Goal: Use online tool/utility: Use online tool/utility

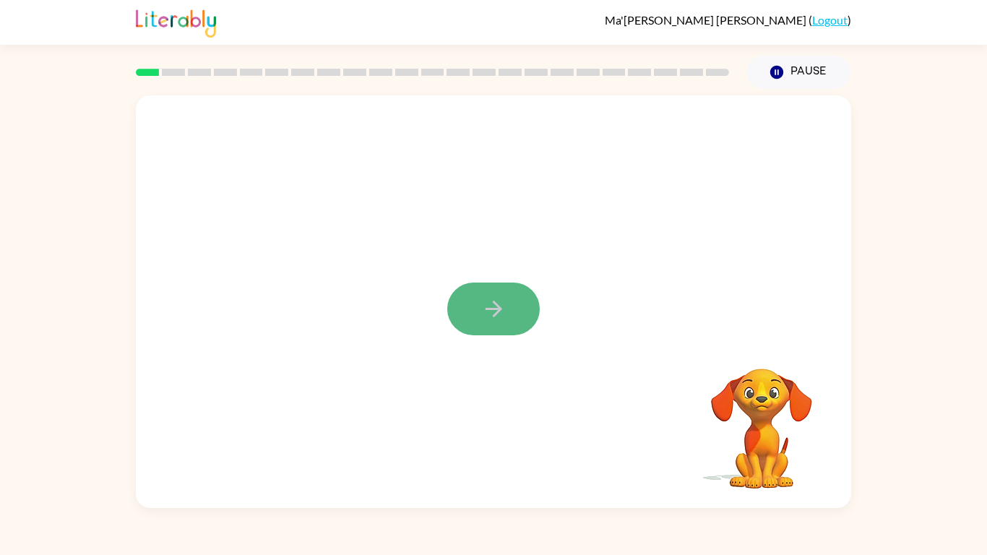
click at [482, 308] on icon "button" at bounding box center [493, 308] width 25 height 25
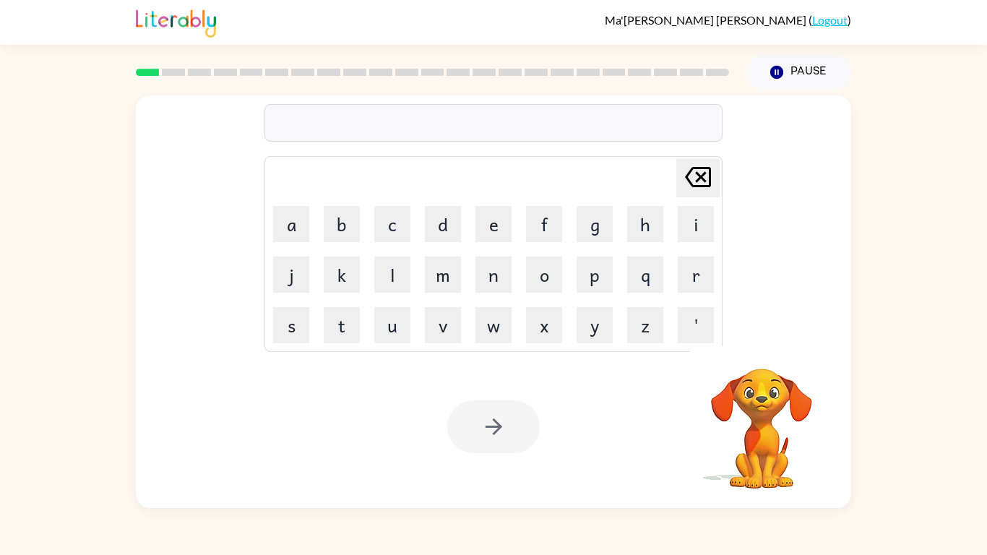
click at [482, 308] on button "w" at bounding box center [493, 325] width 36 height 36
click at [696, 171] on icon "[PERSON_NAME] last character input" at bounding box center [697, 177] width 35 height 35
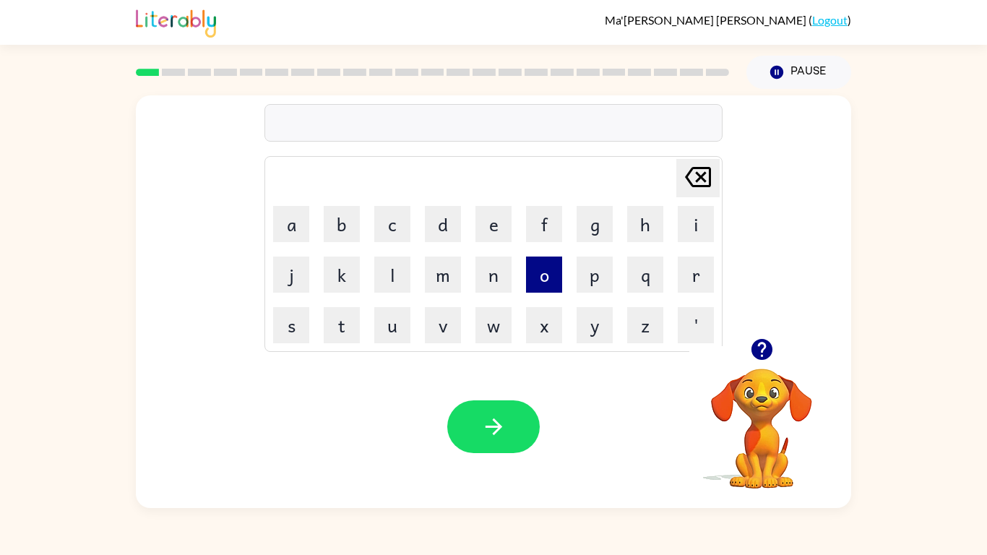
click at [535, 271] on button "o" at bounding box center [544, 274] width 36 height 36
click at [437, 323] on button "v" at bounding box center [443, 325] width 36 height 36
click at [493, 212] on button "e" at bounding box center [493, 224] width 36 height 36
click at [690, 267] on button "r" at bounding box center [695, 274] width 36 height 36
click at [589, 287] on button "p" at bounding box center [594, 274] width 36 height 36
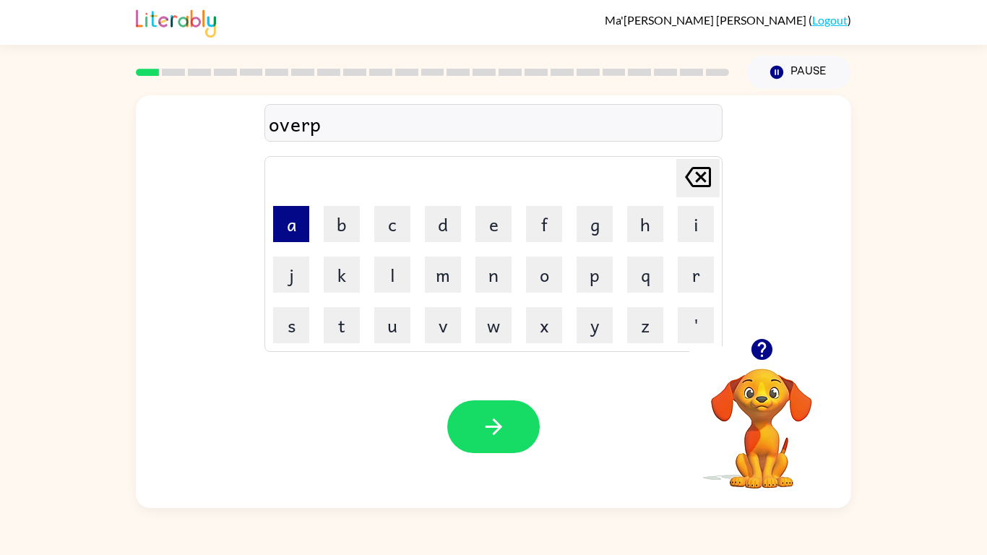
click at [289, 221] on button "a" at bounding box center [291, 224] width 36 height 36
click at [495, 330] on button "w" at bounding box center [493, 325] width 36 height 36
click at [491, 219] on button "e" at bounding box center [493, 224] width 36 height 36
click at [686, 277] on button "r" at bounding box center [695, 274] width 36 height 36
click at [696, 222] on button "i" at bounding box center [695, 224] width 36 height 36
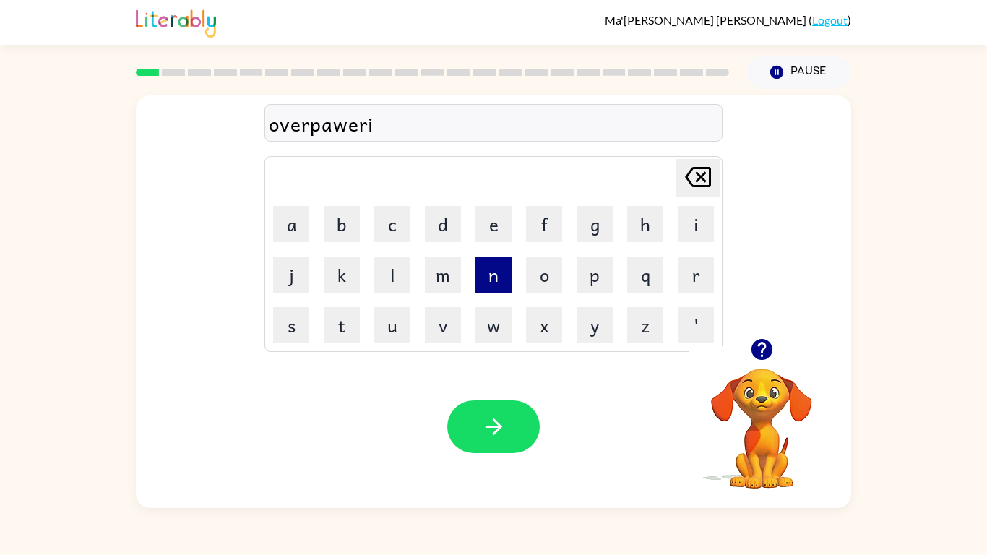
click at [496, 272] on button "n" at bounding box center [493, 274] width 36 height 36
click at [391, 274] on button "l" at bounding box center [392, 274] width 36 height 36
click at [600, 320] on button "y" at bounding box center [594, 325] width 36 height 36
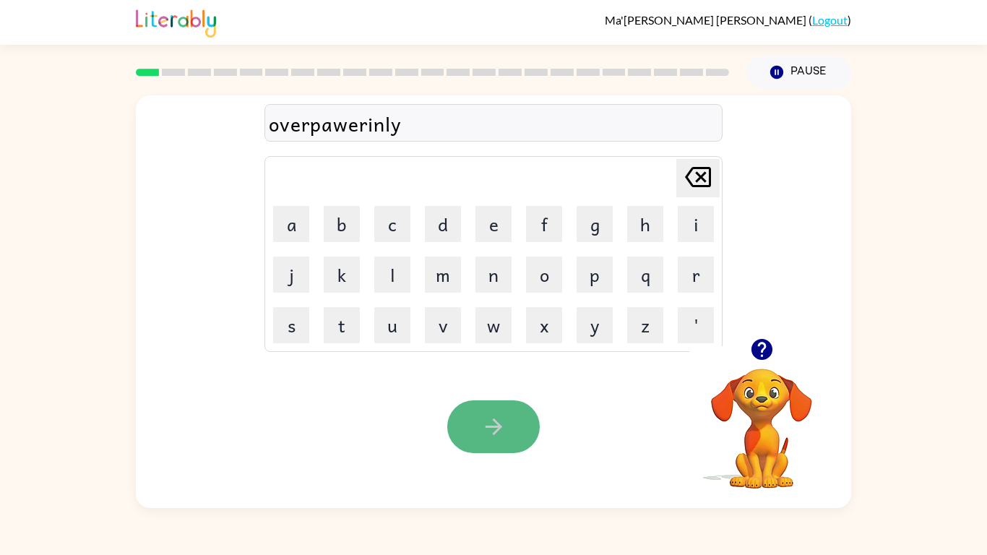
click at [498, 423] on icon "button" at bounding box center [493, 426] width 25 height 25
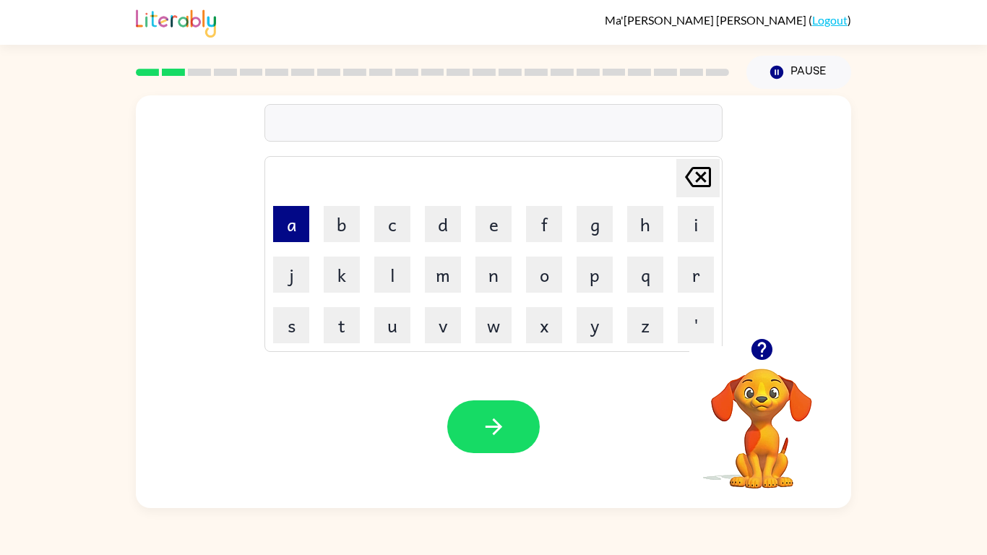
click at [287, 225] on button "a" at bounding box center [291, 224] width 36 height 36
click at [442, 223] on button "d" at bounding box center [443, 224] width 36 height 36
click at [448, 218] on button "d" at bounding box center [443, 224] width 36 height 36
click at [495, 322] on button "w" at bounding box center [493, 325] width 36 height 36
click at [285, 223] on button "a" at bounding box center [291, 224] width 36 height 36
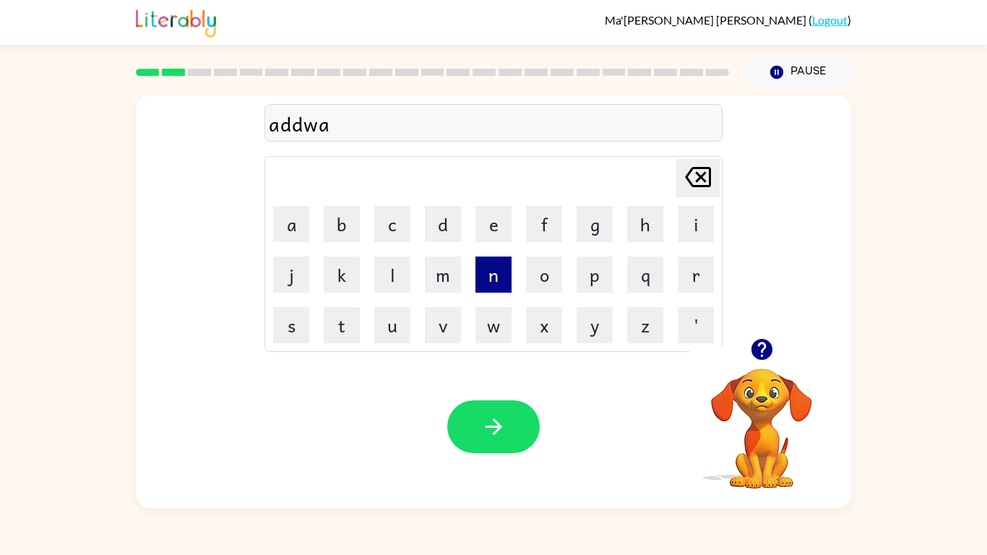
click at [493, 275] on button "n" at bounding box center [493, 274] width 36 height 36
click at [284, 336] on button "s" at bounding box center [291, 325] width 36 height 36
click at [701, 221] on button "i" at bounding box center [695, 224] width 36 height 36
click at [493, 280] on button "n" at bounding box center [493, 274] width 36 height 36
click at [688, 168] on icon "[PERSON_NAME] last character input" at bounding box center [697, 177] width 35 height 35
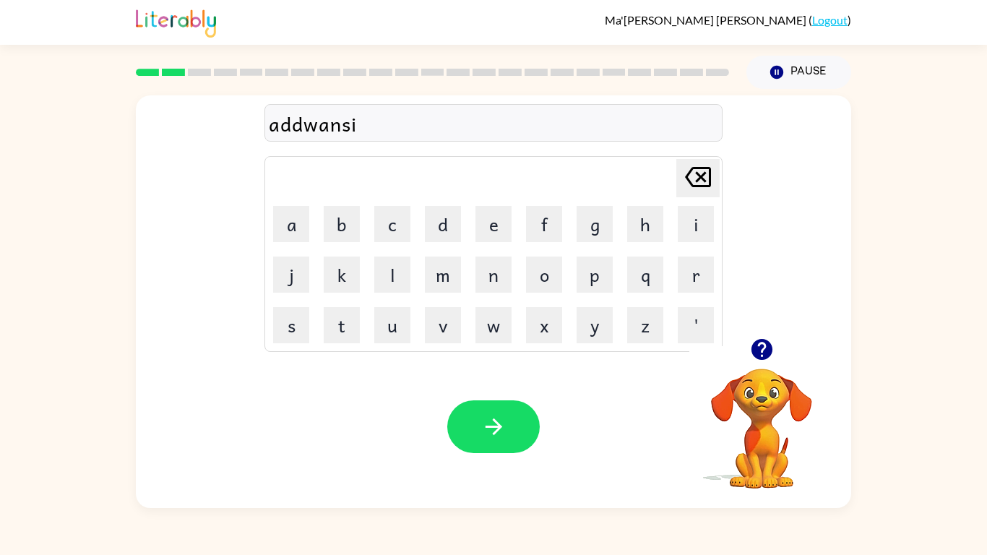
click at [688, 167] on icon "[PERSON_NAME] last character input" at bounding box center [697, 177] width 35 height 35
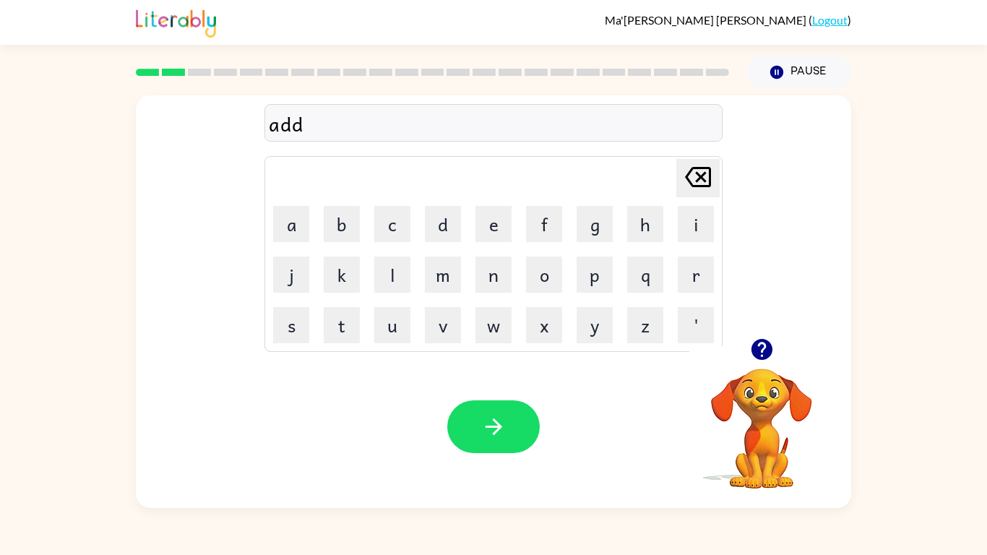
click at [688, 167] on icon "[PERSON_NAME] last character input" at bounding box center [697, 177] width 35 height 35
click at [298, 211] on button "a" at bounding box center [291, 224] width 36 height 36
click at [456, 209] on button "d" at bounding box center [443, 224] width 36 height 36
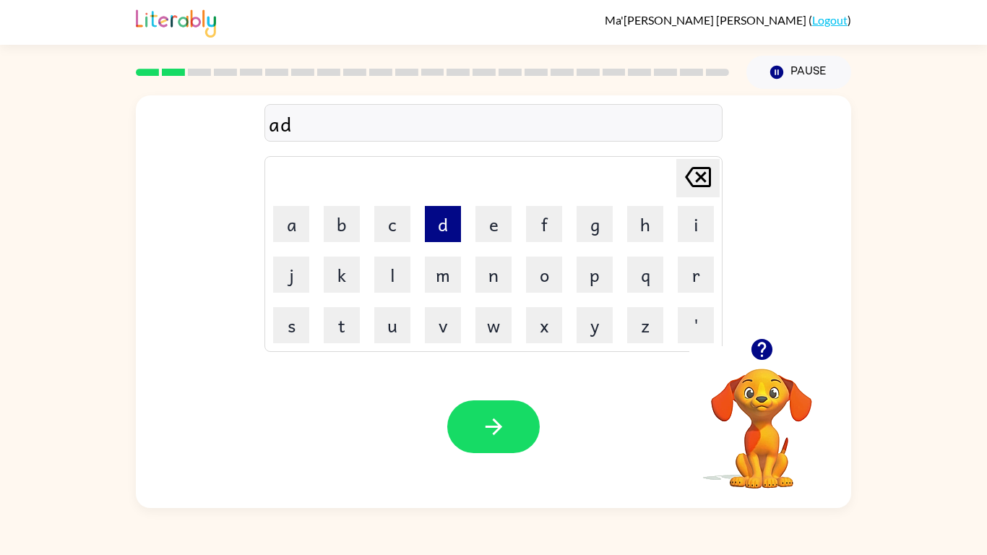
click at [435, 208] on button "d" at bounding box center [443, 224] width 36 height 36
click at [449, 334] on button "v" at bounding box center [443, 325] width 36 height 36
click at [287, 217] on button "a" at bounding box center [291, 224] width 36 height 36
click at [491, 280] on button "n" at bounding box center [493, 274] width 36 height 36
click at [273, 312] on button "s" at bounding box center [291, 325] width 36 height 36
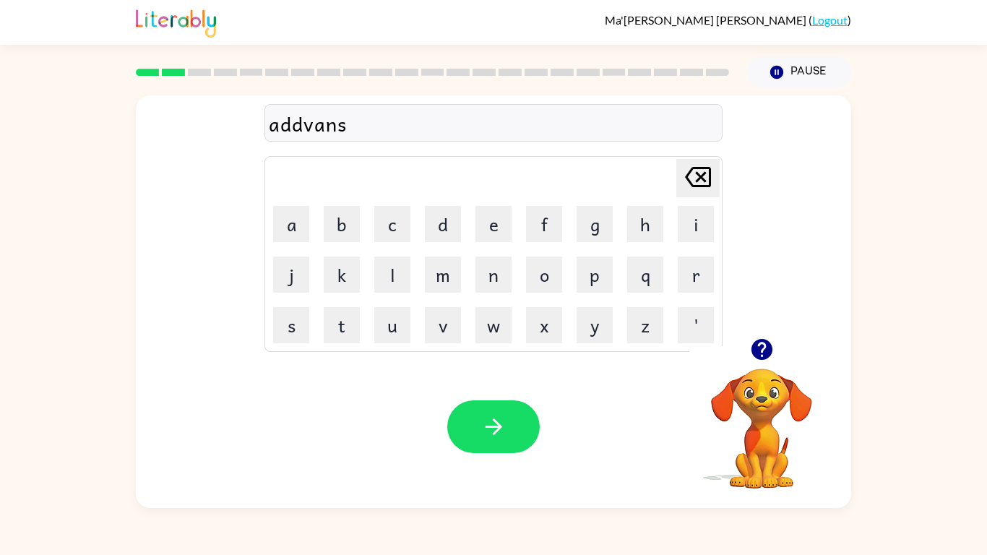
click at [709, 203] on td "i" at bounding box center [695, 223] width 49 height 49
click at [677, 227] on td "i" at bounding box center [695, 223] width 49 height 49
click at [698, 231] on button "i" at bounding box center [695, 224] width 36 height 36
drag, startPoint x: 493, startPoint y: 273, endPoint x: 502, endPoint y: 277, distance: 10.3
click at [502, 277] on button "n" at bounding box center [493, 274] width 36 height 36
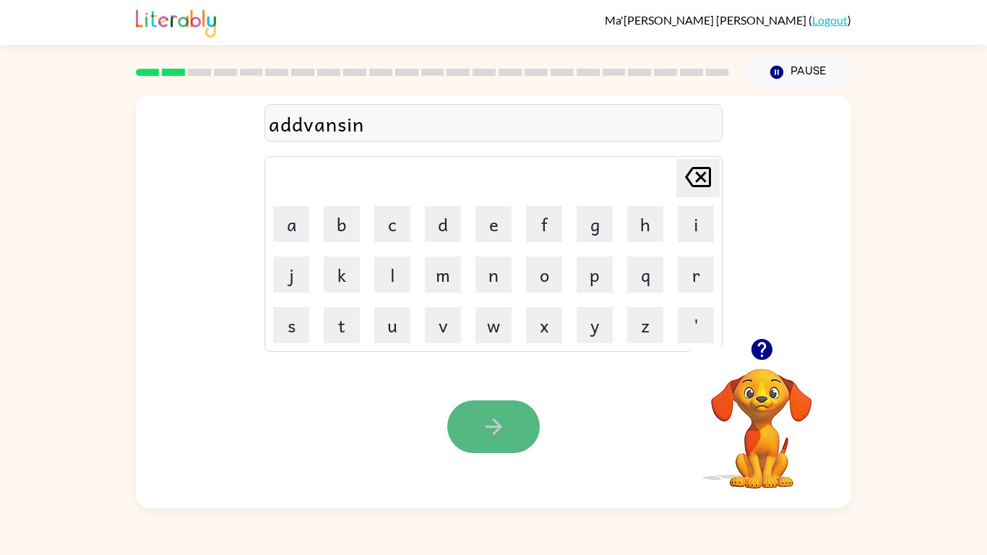
click at [485, 425] on icon "button" at bounding box center [493, 426] width 25 height 25
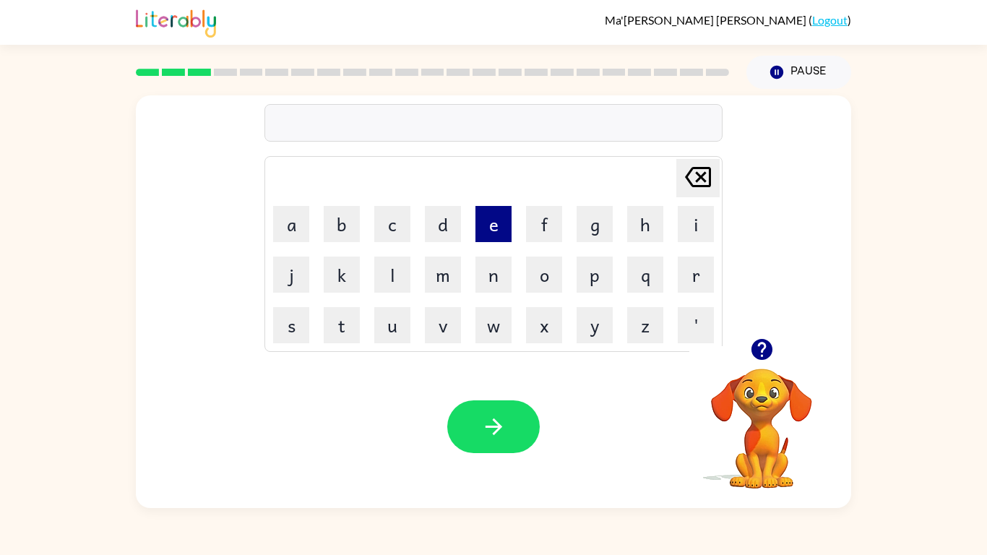
click at [489, 215] on button "e" at bounding box center [493, 224] width 36 height 36
click at [482, 278] on button "n" at bounding box center [493, 274] width 36 height 36
click at [337, 328] on button "t" at bounding box center [342, 325] width 36 height 36
click at [490, 228] on button "e" at bounding box center [493, 224] width 36 height 36
click at [693, 276] on button "r" at bounding box center [695, 274] width 36 height 36
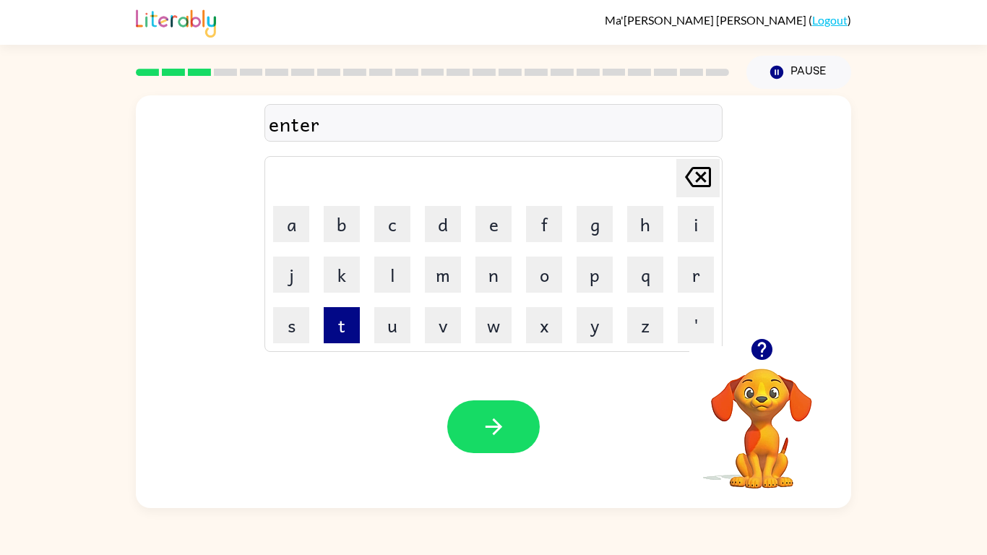
click at [338, 324] on button "t" at bounding box center [342, 325] width 36 height 36
click at [292, 228] on button "a" at bounding box center [291, 224] width 36 height 36
click at [497, 273] on button "n" at bounding box center [493, 274] width 36 height 36
click at [446, 279] on button "m" at bounding box center [443, 274] width 36 height 36
click at [495, 225] on button "e" at bounding box center [493, 224] width 36 height 36
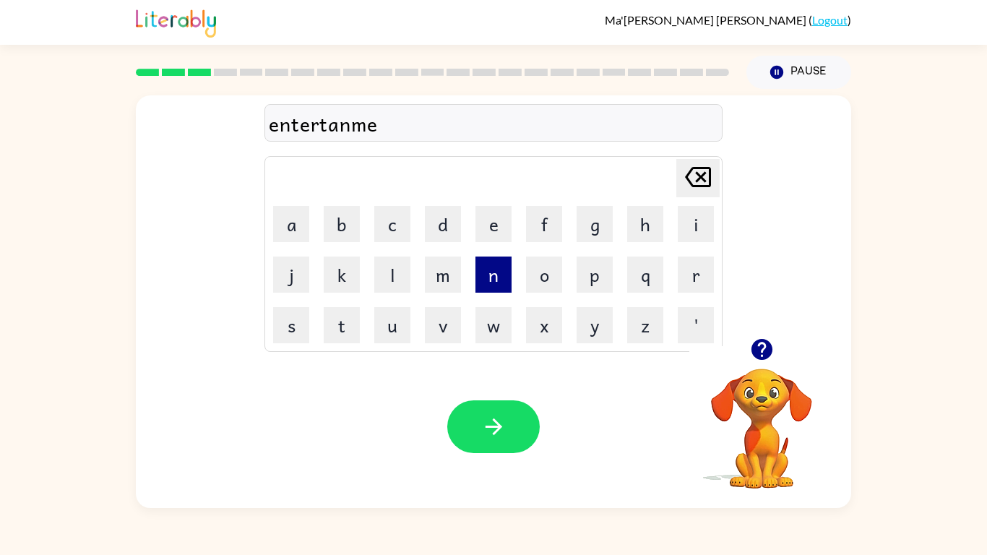
click at [500, 277] on button "n" at bounding box center [493, 274] width 36 height 36
click at [345, 324] on button "t" at bounding box center [342, 325] width 36 height 36
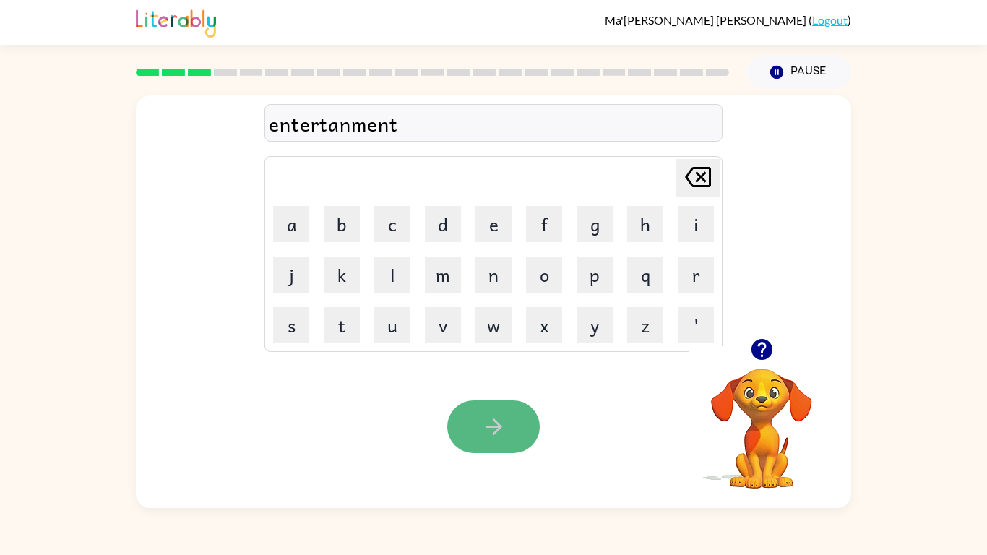
click at [479, 425] on button "button" at bounding box center [493, 426] width 92 height 53
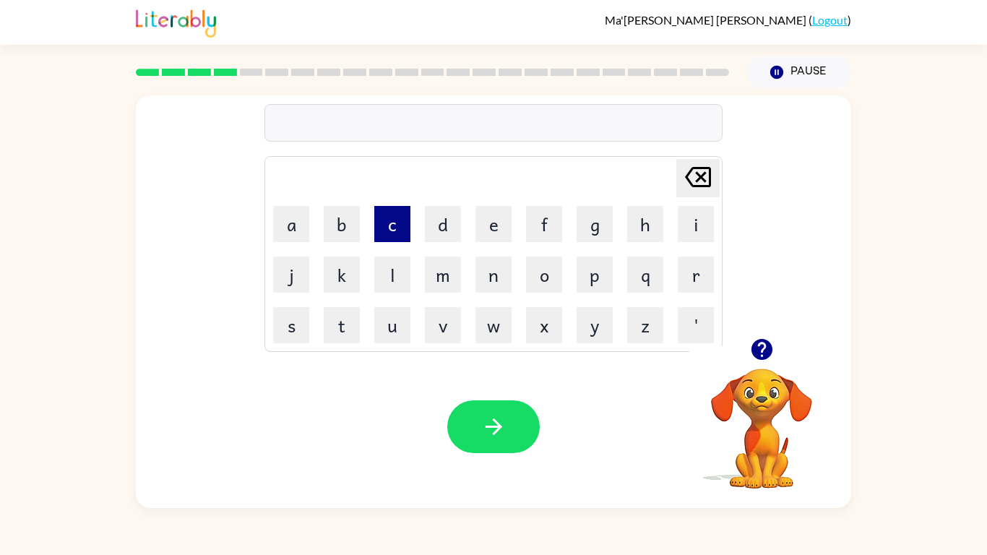
click at [395, 225] on button "c" at bounding box center [392, 224] width 36 height 36
click at [395, 277] on button "l" at bounding box center [392, 274] width 36 height 36
click at [698, 170] on icon "[PERSON_NAME] last character input" at bounding box center [697, 177] width 35 height 35
click at [698, 172] on icon "[PERSON_NAME] last character input" at bounding box center [697, 177] width 35 height 35
click at [394, 221] on button "c" at bounding box center [392, 224] width 36 height 36
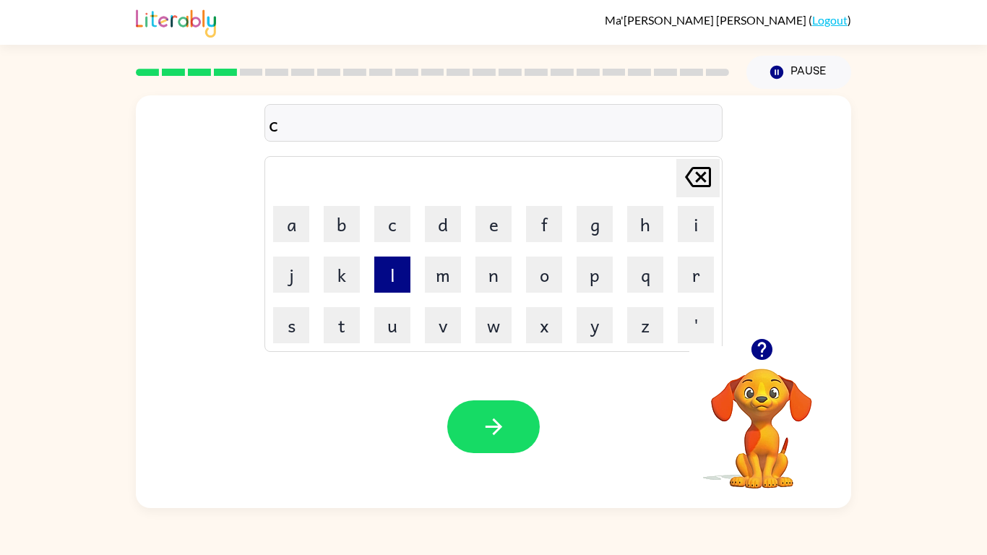
click at [389, 262] on button "l" at bounding box center [392, 274] width 36 height 36
click at [545, 261] on button "o" at bounding box center [544, 274] width 36 height 36
click at [498, 313] on button "w" at bounding box center [493, 325] width 36 height 36
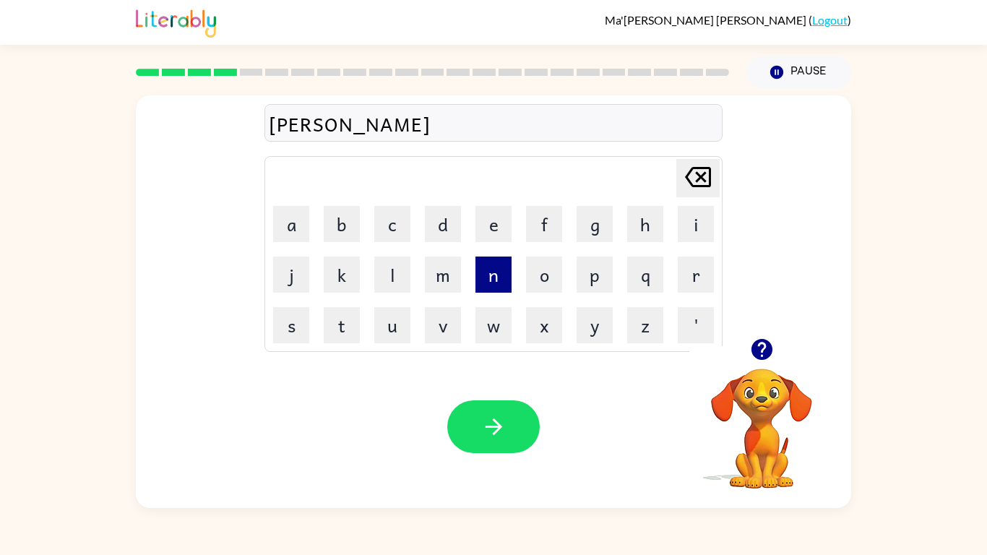
click at [494, 259] on button "n" at bounding box center [493, 274] width 36 height 36
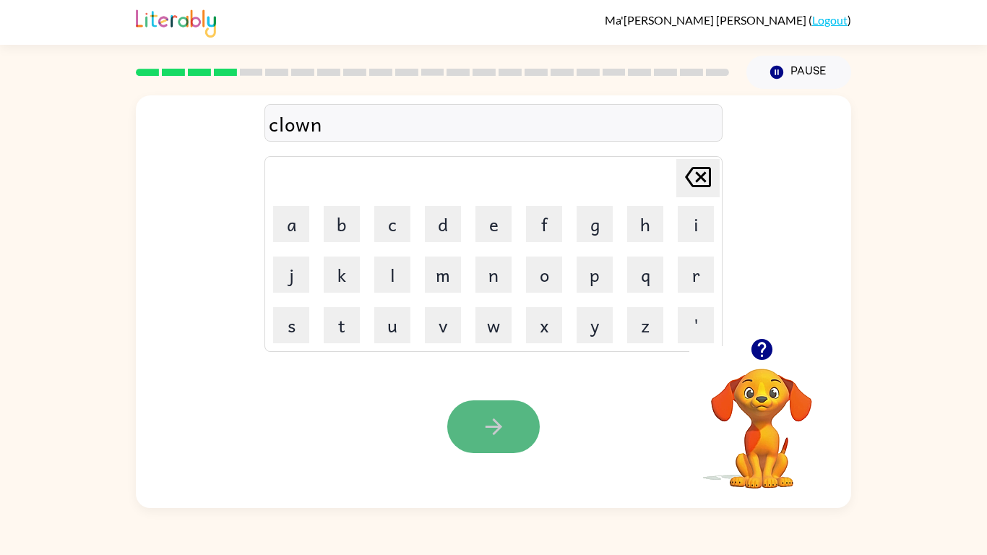
click at [504, 414] on icon "button" at bounding box center [493, 426] width 25 height 25
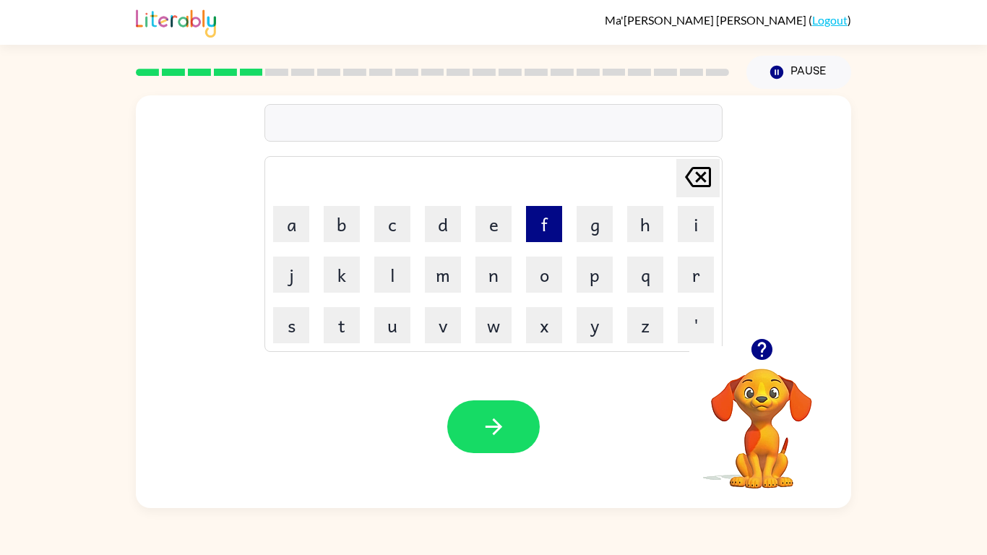
click at [543, 230] on button "f" at bounding box center [544, 224] width 36 height 36
click at [685, 225] on button "i" at bounding box center [695, 224] width 36 height 36
click at [472, 264] on td "n" at bounding box center [493, 274] width 49 height 49
click at [506, 267] on button "n" at bounding box center [493, 274] width 36 height 36
click at [498, 218] on button "e" at bounding box center [493, 224] width 36 height 36
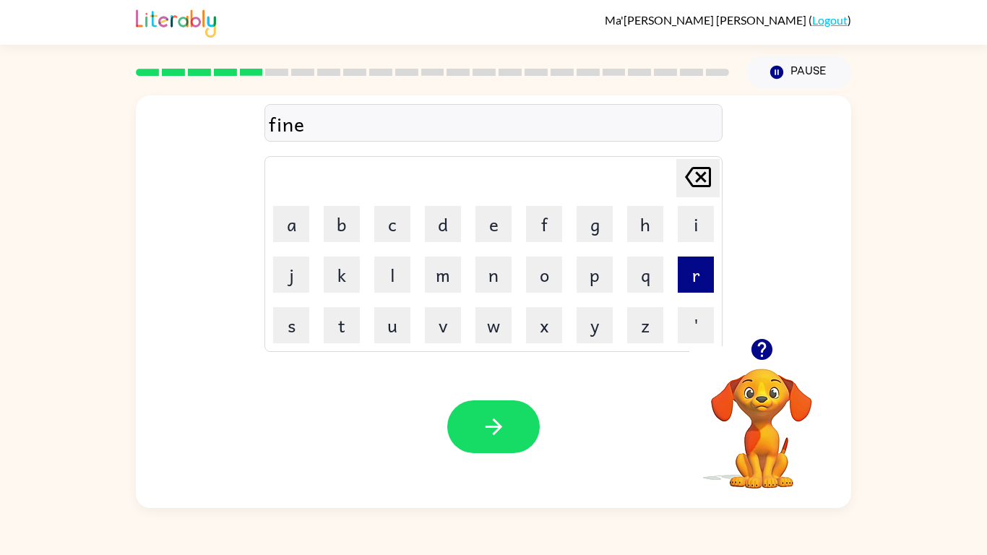
click at [688, 261] on button "r" at bounding box center [695, 274] width 36 height 36
click at [695, 163] on icon "[PERSON_NAME] last character input" at bounding box center [697, 177] width 35 height 35
click at [695, 166] on icon "[PERSON_NAME] last character input" at bounding box center [697, 177] width 35 height 35
click at [488, 274] on button "n" at bounding box center [493, 274] width 36 height 36
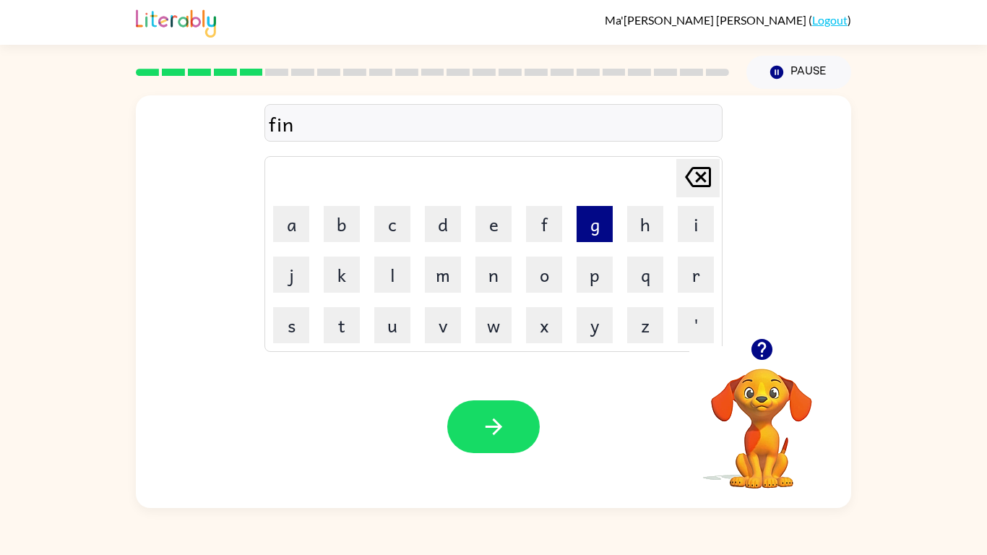
click at [589, 214] on button "g" at bounding box center [594, 224] width 36 height 36
click at [488, 235] on button "e" at bounding box center [493, 224] width 36 height 36
click at [702, 275] on button "r" at bounding box center [695, 274] width 36 height 36
click at [497, 284] on button "n" at bounding box center [493, 274] width 36 height 36
click at [283, 227] on button "a" at bounding box center [291, 224] width 36 height 36
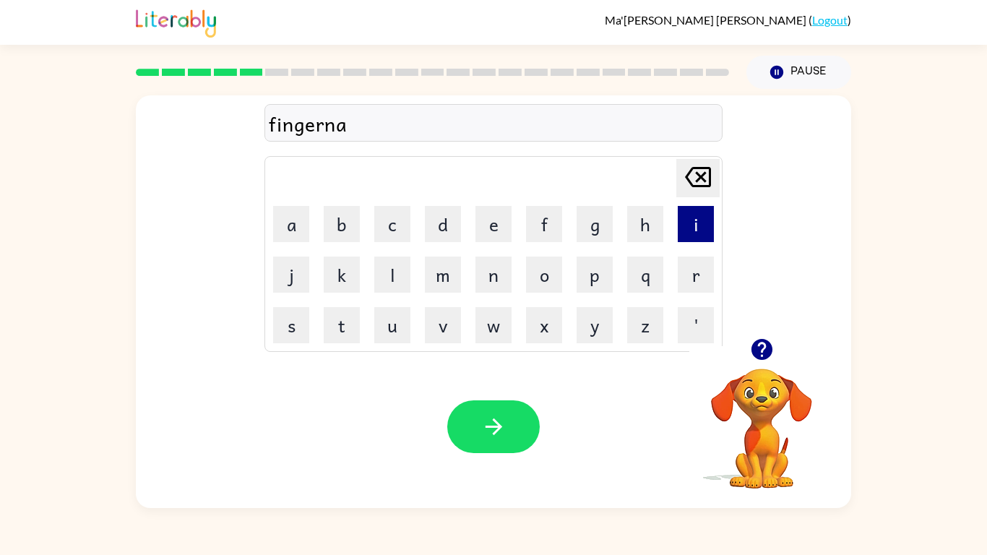
click at [699, 227] on button "i" at bounding box center [695, 224] width 36 height 36
click at [395, 282] on button "l" at bounding box center [392, 274] width 36 height 36
click at [397, 225] on button "c" at bounding box center [392, 224] width 36 height 36
click at [696, 218] on button "i" at bounding box center [695, 224] width 36 height 36
click at [698, 163] on icon "[PERSON_NAME] last character input" at bounding box center [697, 177] width 35 height 35
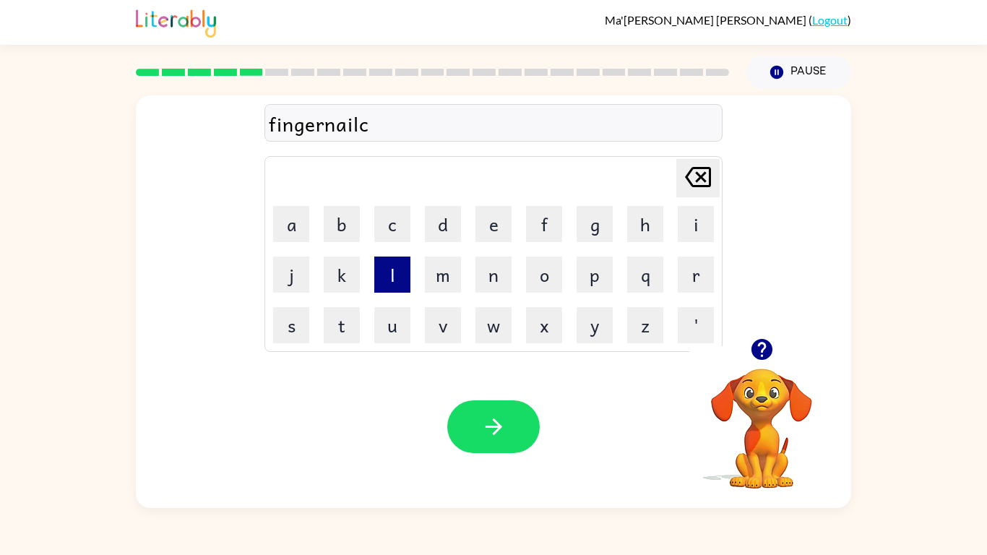
click at [394, 277] on button "l" at bounding box center [392, 274] width 36 height 36
click at [701, 210] on button "i" at bounding box center [695, 224] width 36 height 36
click at [599, 269] on button "p" at bounding box center [594, 274] width 36 height 36
click at [492, 218] on button "e" at bounding box center [493, 224] width 36 height 36
click at [697, 283] on button "r" at bounding box center [695, 274] width 36 height 36
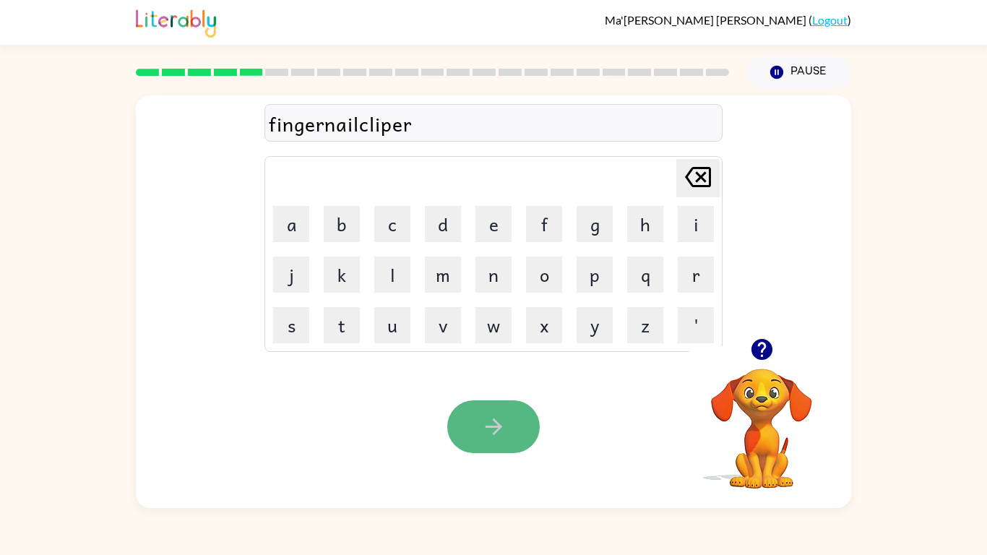
click at [506, 412] on button "button" at bounding box center [493, 426] width 92 height 53
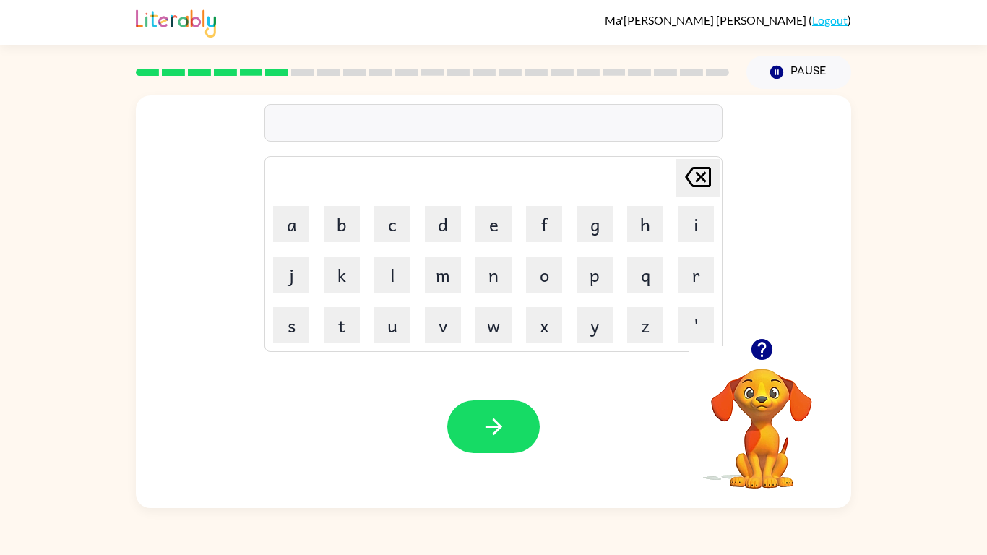
click at [694, 171] on icon "[PERSON_NAME] last character input" at bounding box center [697, 177] width 35 height 35
click at [644, 226] on button "h" at bounding box center [645, 224] width 36 height 36
click at [553, 273] on button "o" at bounding box center [544, 274] width 36 height 36
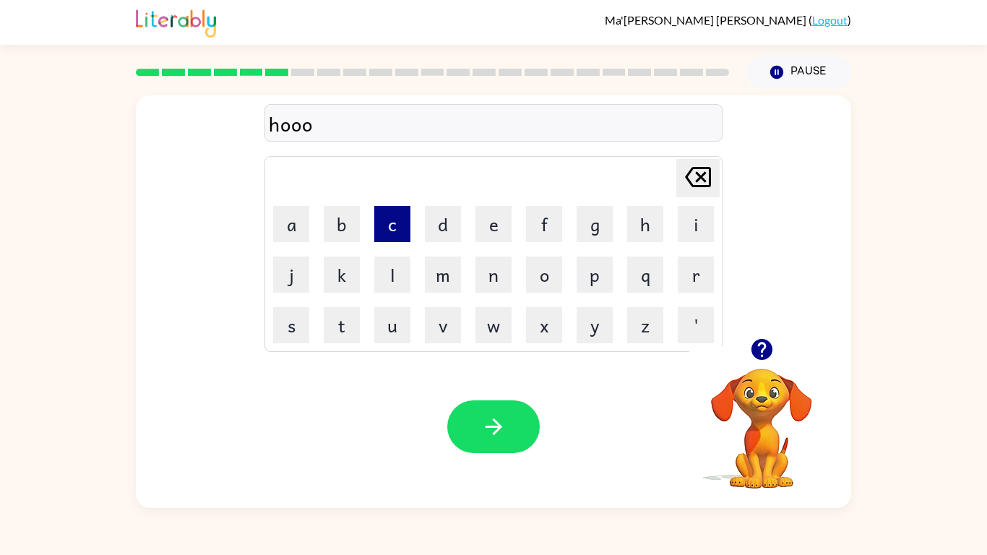
click at [397, 218] on button "c" at bounding box center [392, 224] width 36 height 36
click at [703, 157] on table "[PERSON_NAME] last character input a b c d e f g h i j k l m n o p q r s t u v …" at bounding box center [493, 254] width 456 height 194
click at [703, 156] on div "[PERSON_NAME] last character input a b c d e f g h i j k l m n o p q r s t u v …" at bounding box center [493, 254] width 458 height 196
click at [698, 174] on icon at bounding box center [698, 177] width 26 height 20
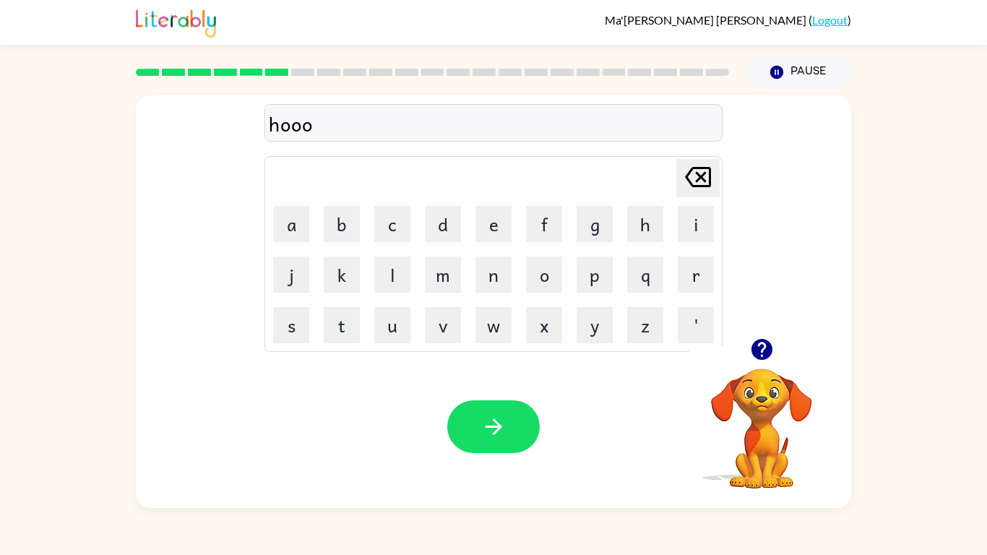
click at [693, 171] on icon "[PERSON_NAME] last character input" at bounding box center [697, 177] width 35 height 35
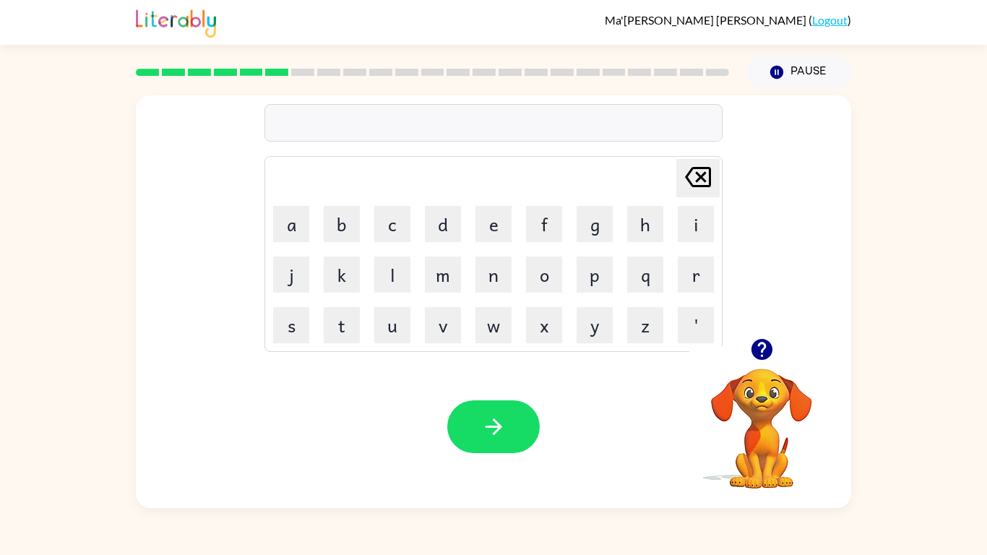
click at [693, 171] on icon "[PERSON_NAME] last character input" at bounding box center [697, 177] width 35 height 35
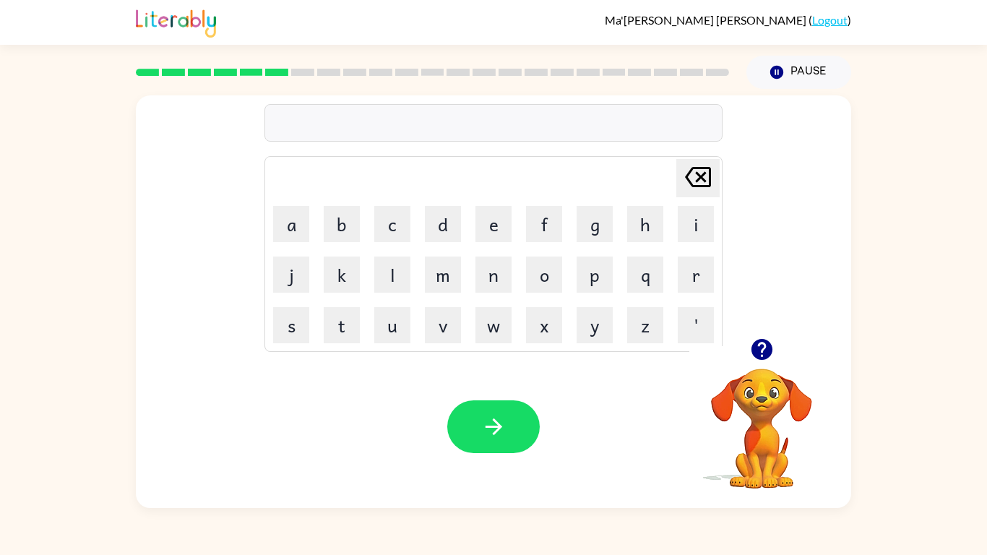
click at [693, 171] on icon "[PERSON_NAME] last character input" at bounding box center [697, 177] width 35 height 35
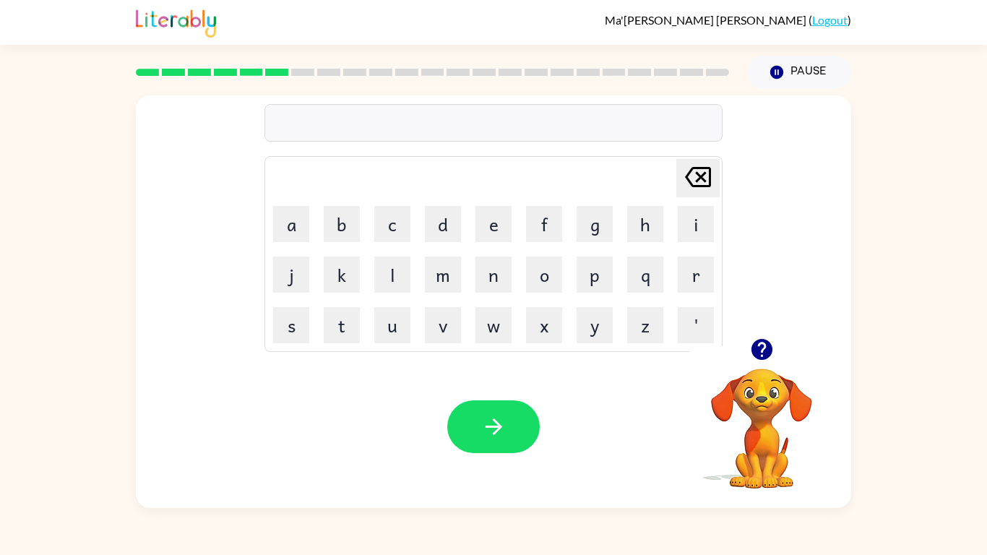
click at [693, 171] on icon "[PERSON_NAME] last character input" at bounding box center [697, 177] width 35 height 35
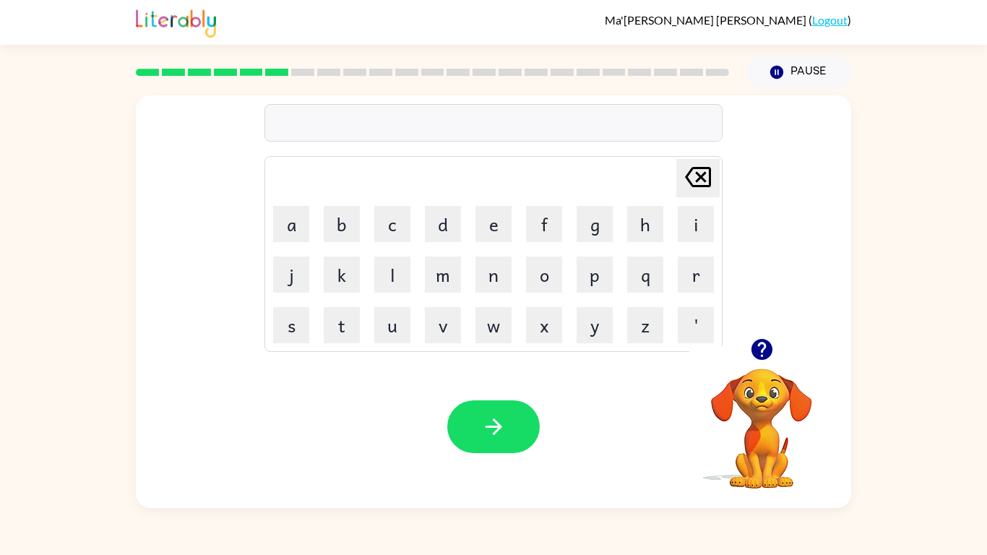
click at [565, 313] on td "x" at bounding box center [543, 324] width 49 height 49
click at [451, 239] on button "d" at bounding box center [443, 224] width 36 height 36
click at [704, 173] on icon at bounding box center [698, 177] width 26 height 20
click at [643, 221] on button "h" at bounding box center [645, 224] width 36 height 36
click at [553, 277] on button "o" at bounding box center [544, 274] width 36 height 36
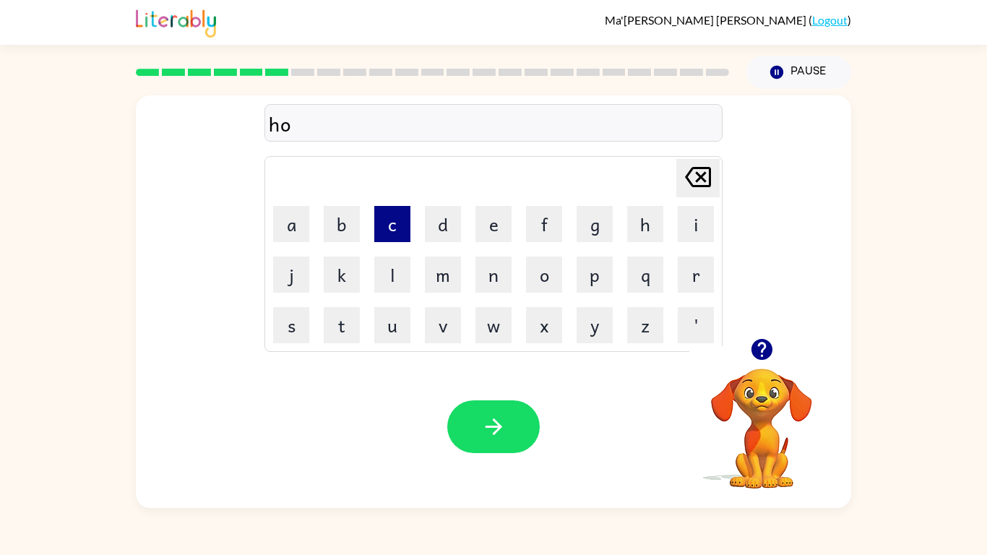
click at [385, 218] on button "c" at bounding box center [392, 224] width 36 height 36
click at [698, 174] on icon at bounding box center [698, 177] width 26 height 20
click at [693, 174] on icon "[PERSON_NAME] last character input" at bounding box center [697, 177] width 35 height 35
click at [641, 217] on button "h" at bounding box center [645, 224] width 36 height 36
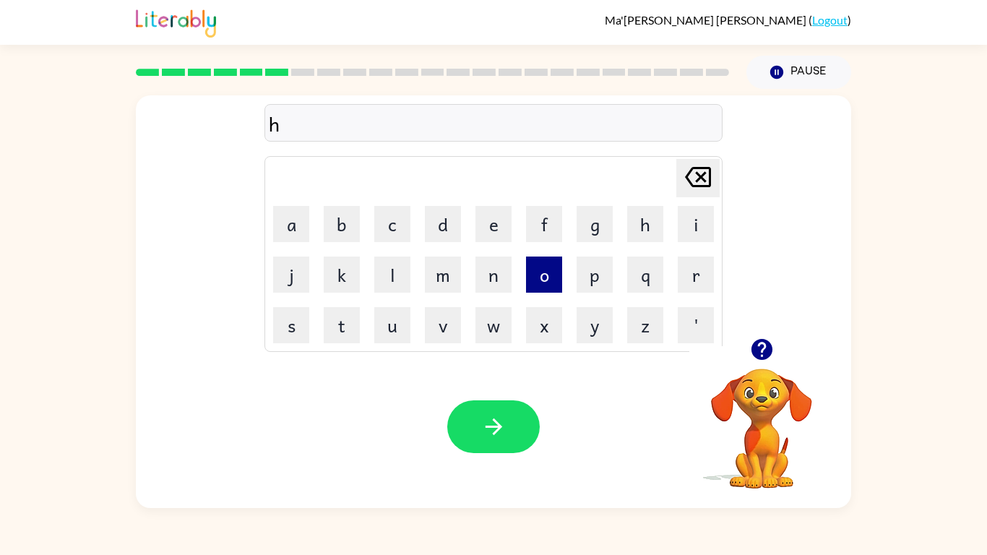
click at [551, 262] on button "o" at bounding box center [544, 274] width 36 height 36
click at [390, 214] on button "c" at bounding box center [392, 224] width 36 height 36
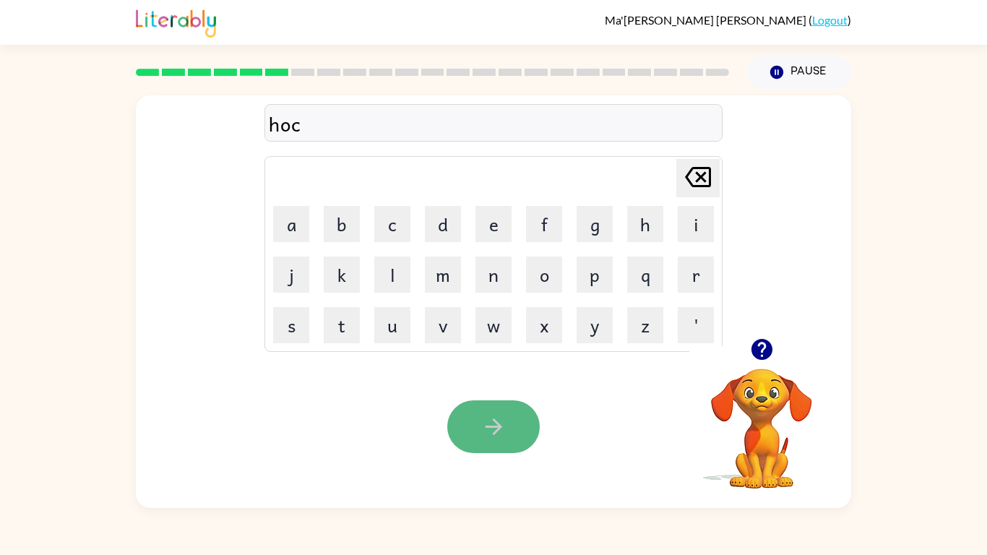
click at [488, 406] on button "button" at bounding box center [493, 426] width 92 height 53
click at [501, 418] on icon "button" at bounding box center [493, 426] width 25 height 25
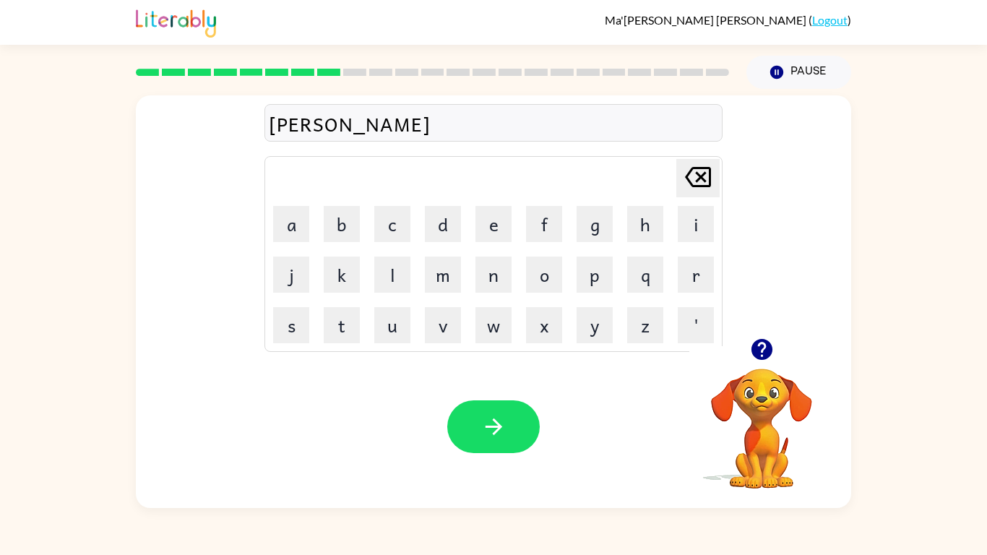
click at [709, 164] on icon "[PERSON_NAME] last character input" at bounding box center [697, 177] width 35 height 35
type button "delete"
click at [707, 160] on icon "[PERSON_NAME] last character input" at bounding box center [697, 177] width 35 height 35
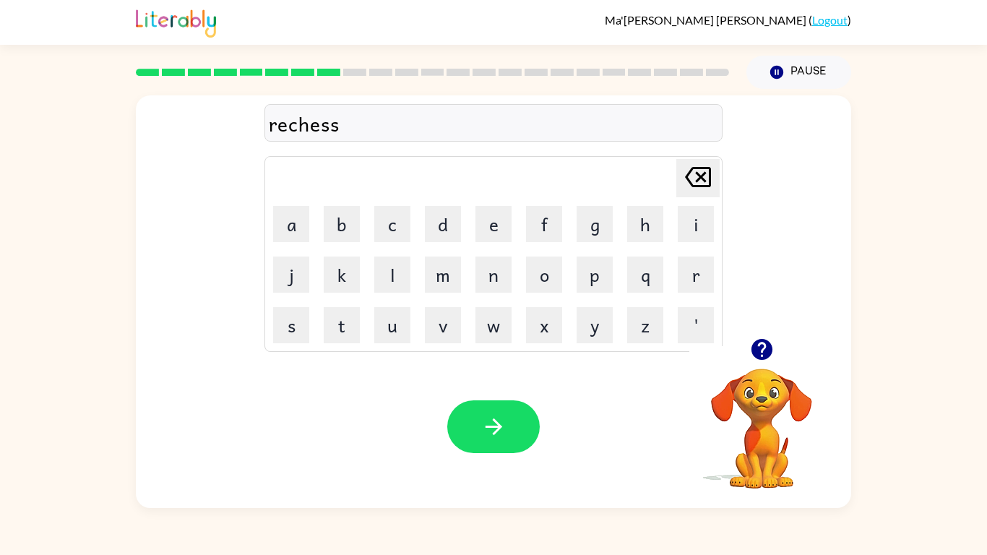
click at [688, 186] on icon "[PERSON_NAME] last character input" at bounding box center [697, 177] width 35 height 35
click at [632, 257] on button "q" at bounding box center [645, 274] width 36 height 36
click at [706, 178] on icon "[PERSON_NAME] last character input" at bounding box center [697, 177] width 35 height 35
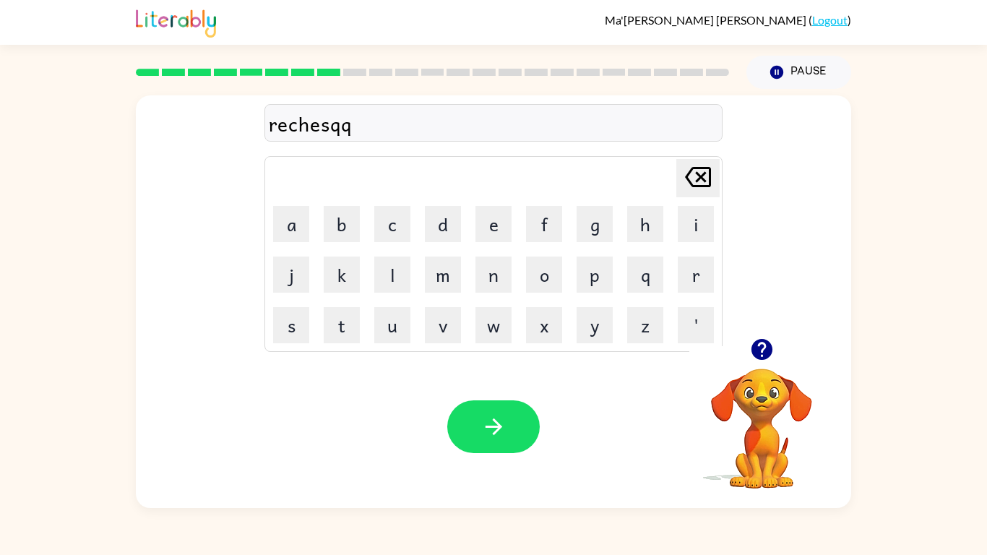
click at [706, 176] on icon "[PERSON_NAME] last character input" at bounding box center [697, 177] width 35 height 35
click at [705, 173] on icon at bounding box center [698, 177] width 26 height 20
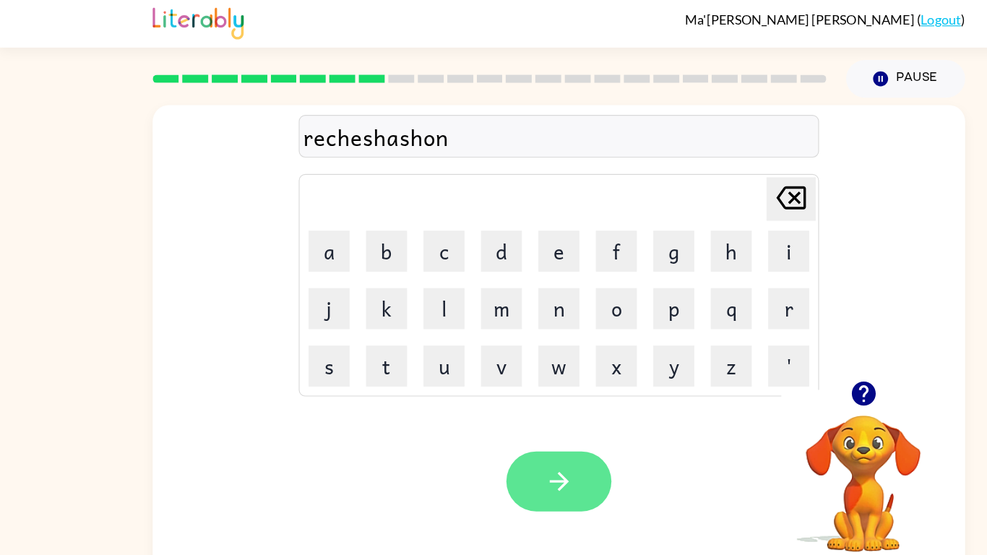
click at [527, 423] on button "button" at bounding box center [493, 426] width 92 height 53
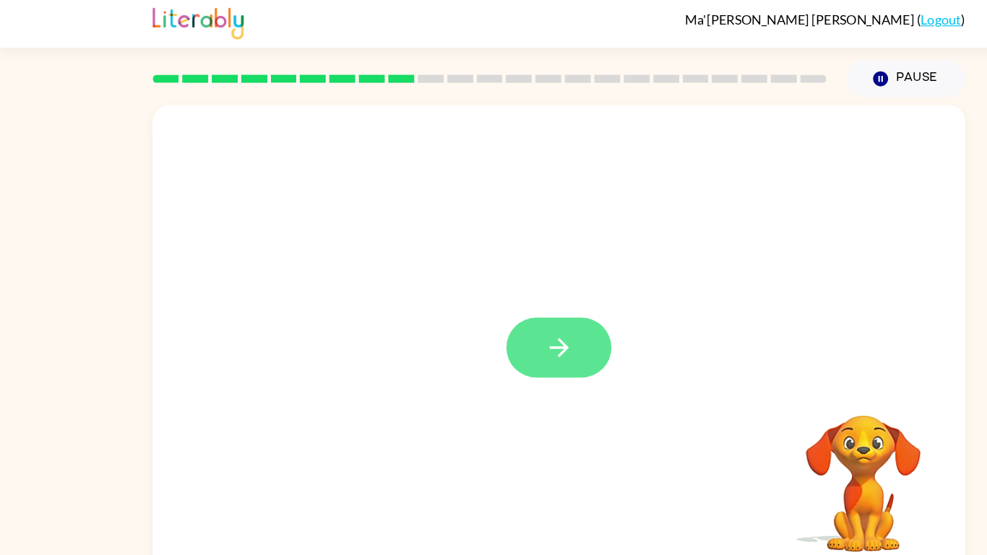
click at [506, 303] on button "button" at bounding box center [493, 308] width 92 height 53
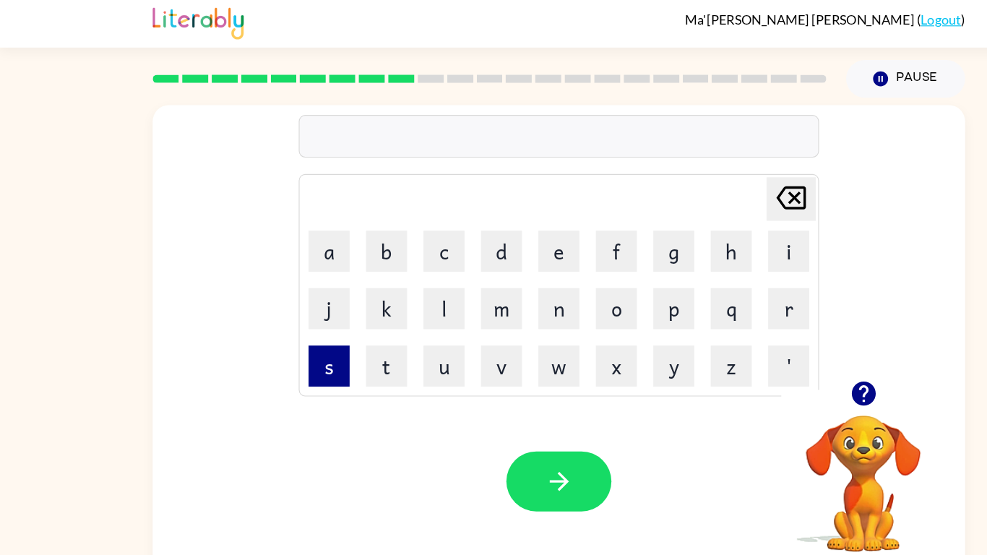
click at [285, 324] on button "s" at bounding box center [291, 325] width 36 height 36
click at [387, 282] on button "l" at bounding box center [392, 274] width 36 height 36
click at [288, 217] on button "a" at bounding box center [291, 224] width 36 height 36
click at [486, 273] on button "n" at bounding box center [493, 274] width 36 height 36
click at [446, 222] on button "d" at bounding box center [443, 224] width 36 height 36
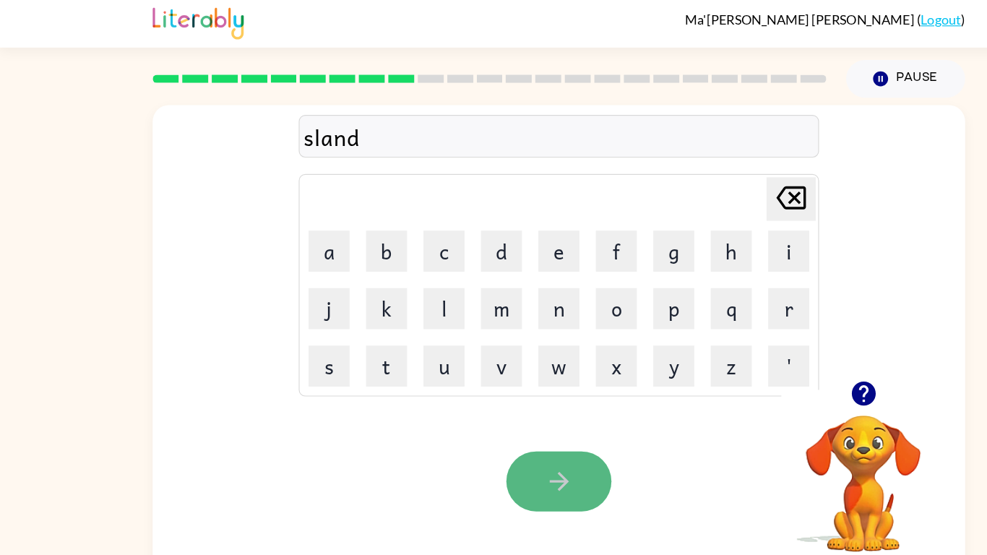
click at [521, 424] on button "button" at bounding box center [493, 426] width 92 height 53
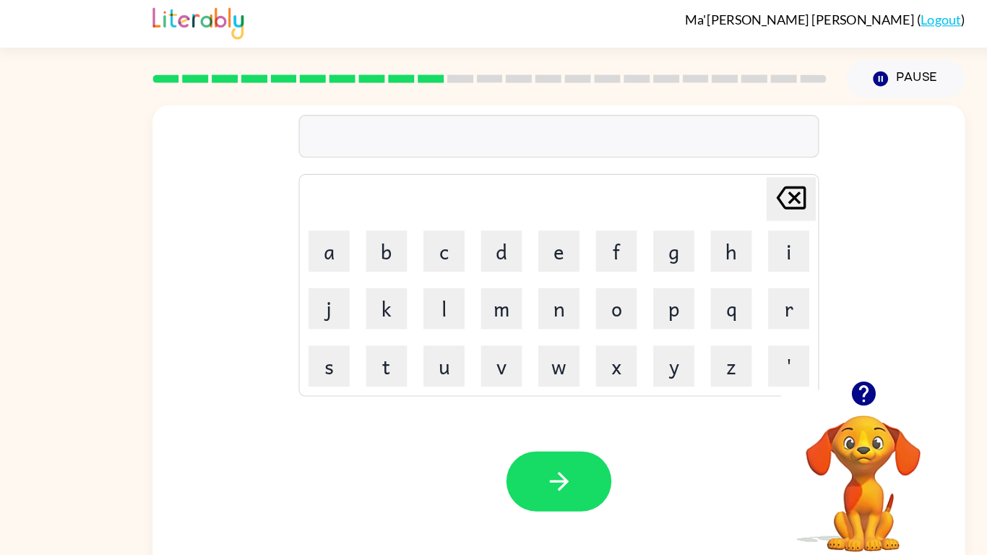
click at [752, 352] on icon "button" at bounding box center [760, 349] width 21 height 21
click at [540, 220] on button "f" at bounding box center [544, 224] width 36 height 36
drag, startPoint x: 386, startPoint y: 272, endPoint x: 377, endPoint y: 261, distance: 13.9
click at [386, 269] on button "l" at bounding box center [392, 274] width 36 height 36
click at [299, 227] on button "a" at bounding box center [291, 224] width 36 height 36
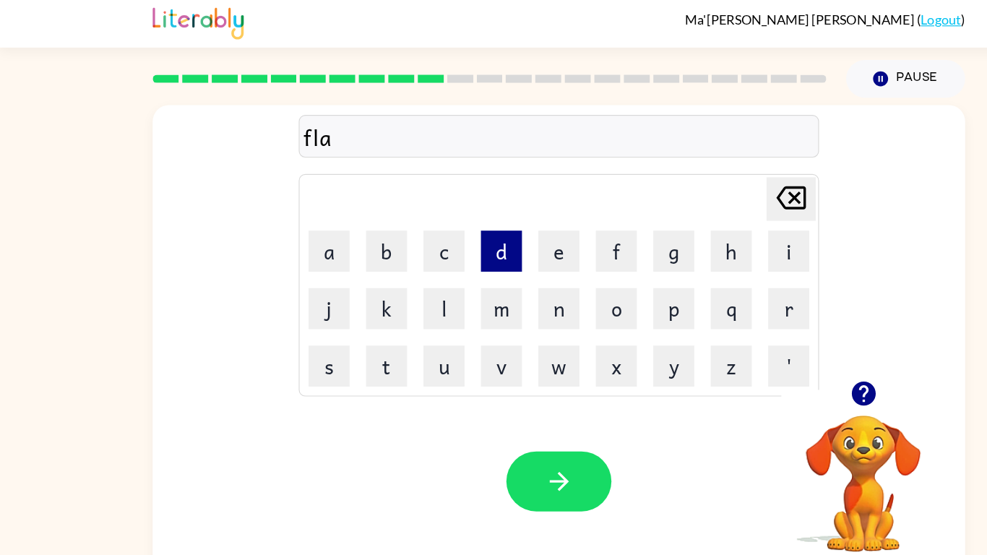
click at [448, 216] on button "d" at bounding box center [443, 224] width 36 height 36
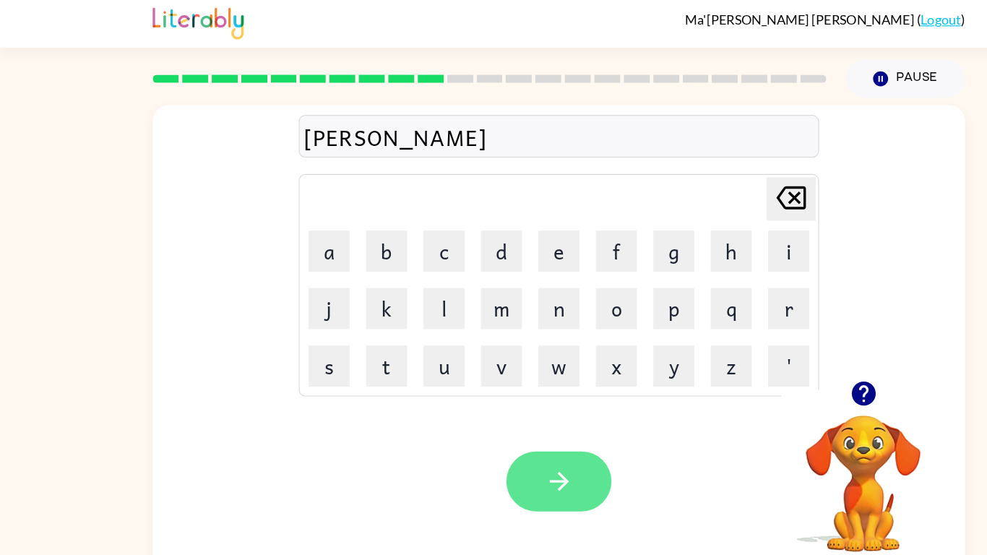
type button "d"
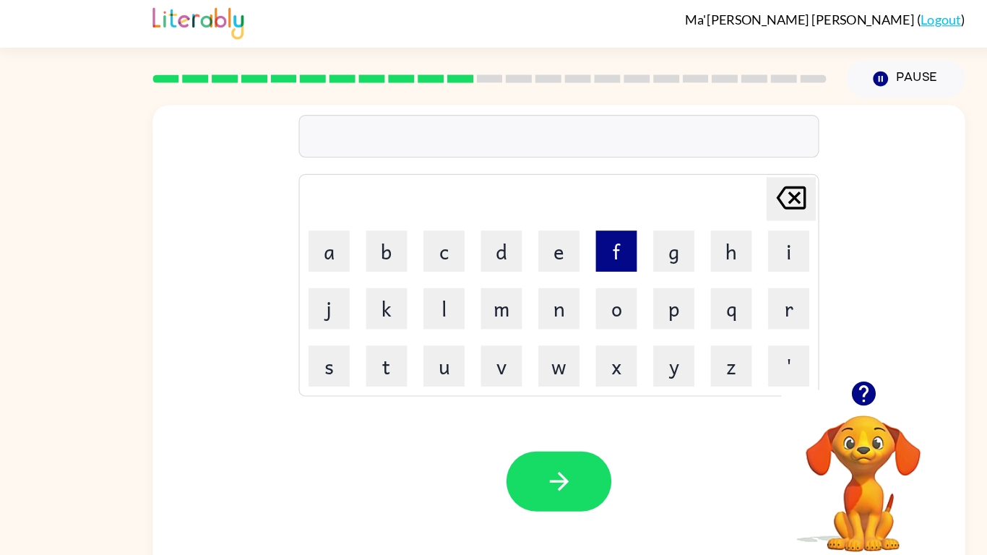
drag, startPoint x: 590, startPoint y: 223, endPoint x: 543, endPoint y: 221, distance: 47.0
click at [549, 221] on tr "a b c d e f g h i" at bounding box center [494, 223] width 454 height 49
drag, startPoint x: 696, startPoint y: 272, endPoint x: 649, endPoint y: 267, distance: 47.2
click at [683, 269] on button "r" at bounding box center [695, 274] width 36 height 36
click at [499, 218] on button "e" at bounding box center [493, 224] width 36 height 36
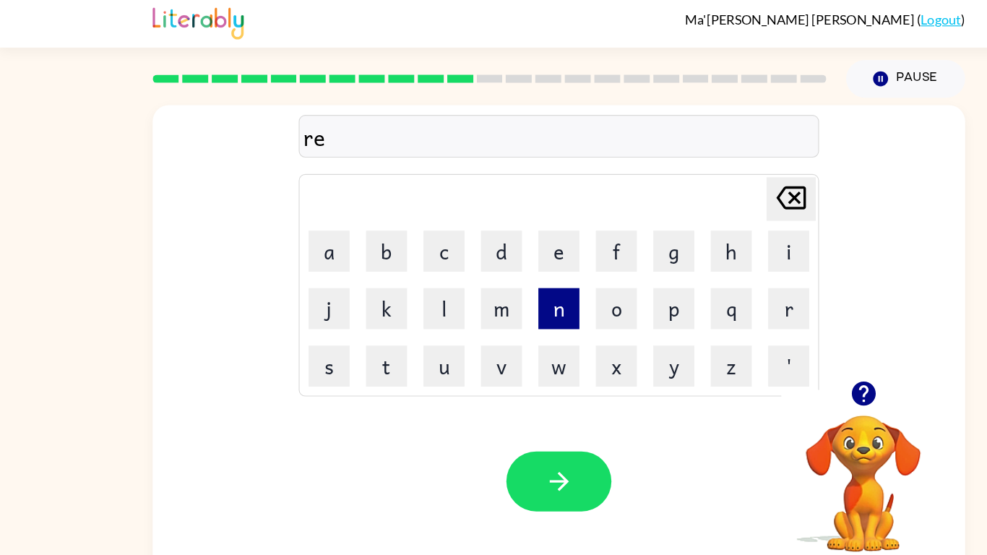
click at [490, 274] on button "n" at bounding box center [493, 274] width 36 height 36
click at [396, 219] on button "c" at bounding box center [392, 224] width 36 height 36
click at [652, 213] on button "h" at bounding box center [645, 224] width 36 height 36
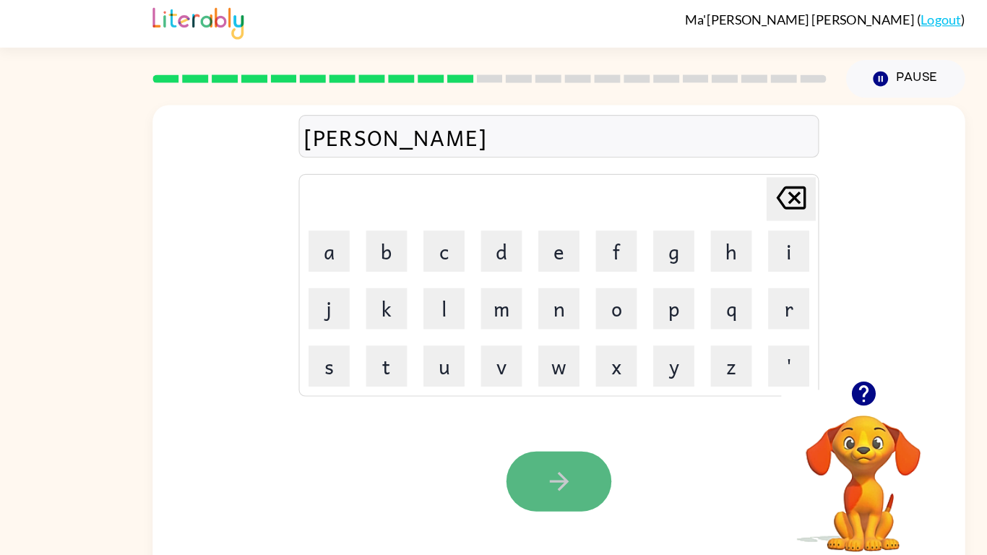
click at [492, 408] on button "button" at bounding box center [493, 426] width 92 height 53
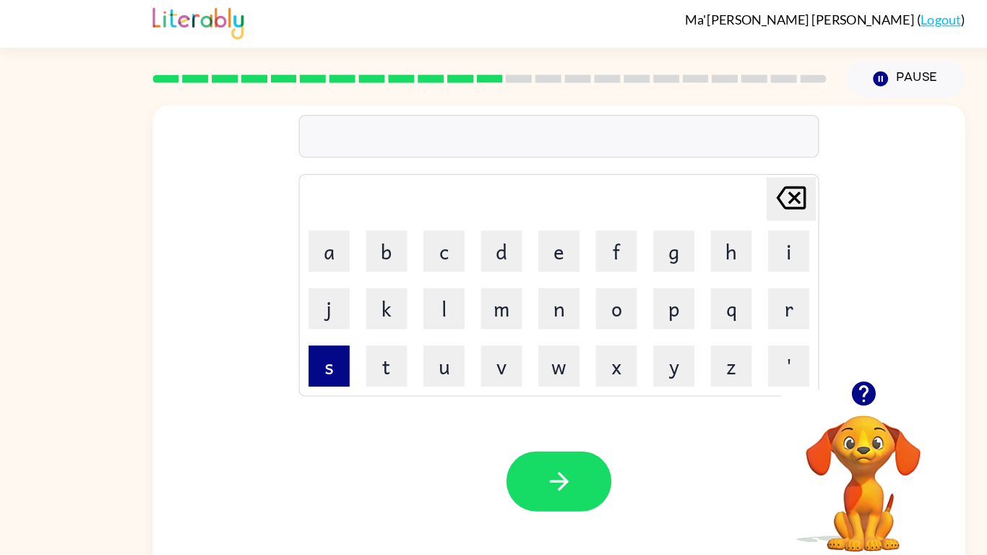
click at [277, 325] on button "s" at bounding box center [291, 325] width 36 height 36
click at [595, 281] on button "p" at bounding box center [594, 274] width 36 height 36
click at [391, 274] on button "l" at bounding box center [392, 274] width 36 height 36
click at [290, 226] on button "a" at bounding box center [291, 224] width 36 height 36
click at [698, 267] on button "r" at bounding box center [695, 274] width 36 height 36
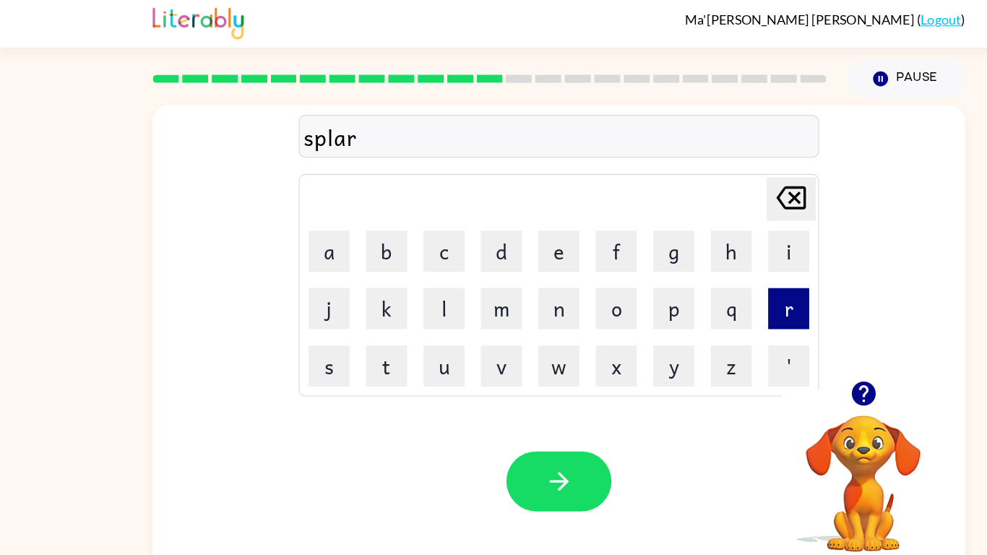
type button "r"
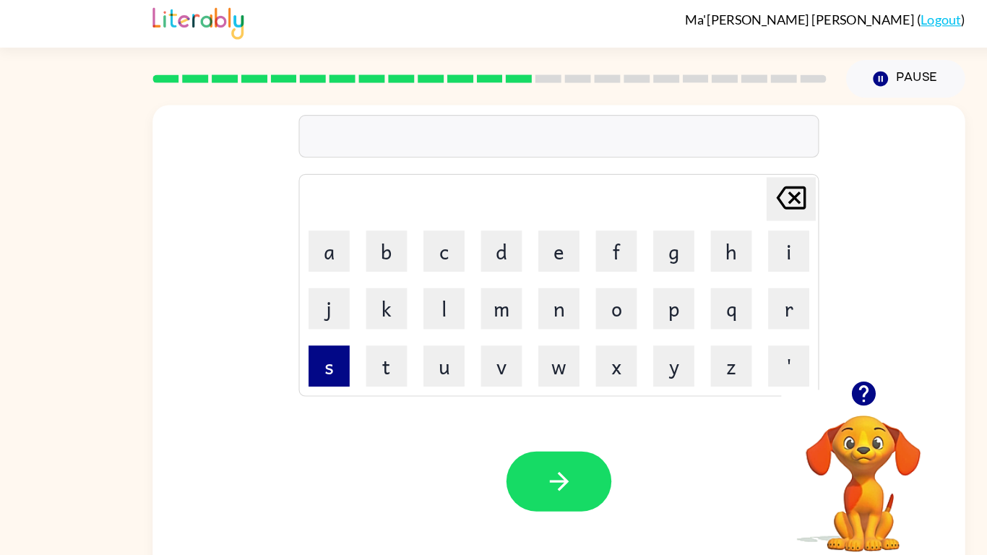
click at [290, 318] on button "s" at bounding box center [291, 325] width 36 height 36
click at [593, 271] on button "p" at bounding box center [594, 274] width 36 height 36
click at [402, 271] on button "l" at bounding box center [392, 274] width 36 height 36
click at [698, 220] on button "i" at bounding box center [695, 224] width 36 height 36
click at [491, 273] on button "n" at bounding box center [493, 274] width 36 height 36
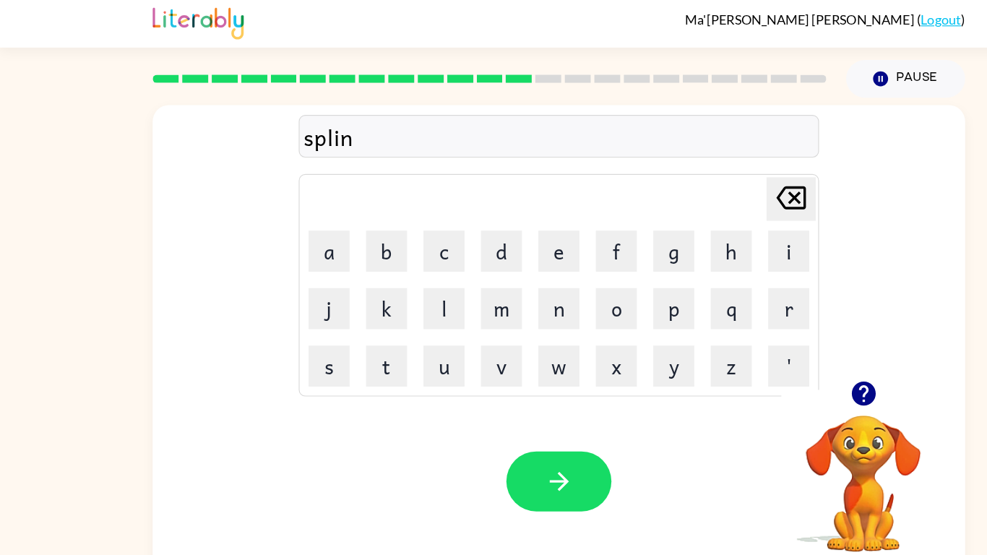
type button "n"
click at [761, 346] on icon "button" at bounding box center [760, 349] width 21 height 21
click at [339, 335] on button "t" at bounding box center [342, 325] width 36 height 36
click at [701, 270] on button "r" at bounding box center [695, 274] width 36 height 36
click at [427, 216] on button "d" at bounding box center [443, 224] width 36 height 36
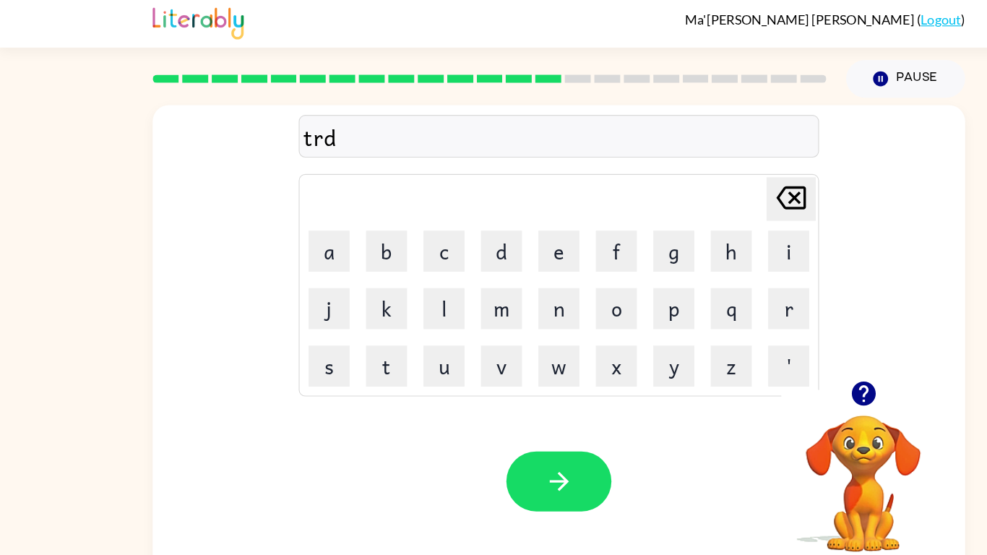
click at [697, 170] on icon "[PERSON_NAME] last character input" at bounding box center [697, 177] width 35 height 35
click at [386, 324] on button "u" at bounding box center [392, 325] width 36 height 36
click at [592, 282] on button "p" at bounding box center [594, 274] width 36 height 36
click at [495, 430] on icon "button" at bounding box center [493, 426] width 17 height 17
click at [343, 215] on button "b" at bounding box center [342, 224] width 36 height 36
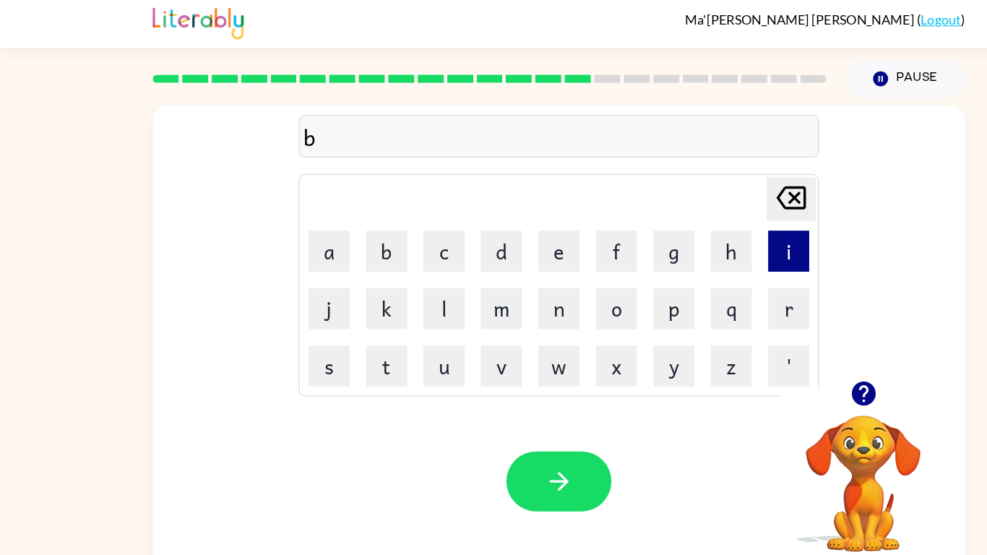
click at [692, 215] on button "i" at bounding box center [695, 224] width 36 height 36
click at [274, 313] on button "s" at bounding box center [291, 325] width 36 height 36
click at [640, 211] on button "h" at bounding box center [645, 224] width 36 height 36
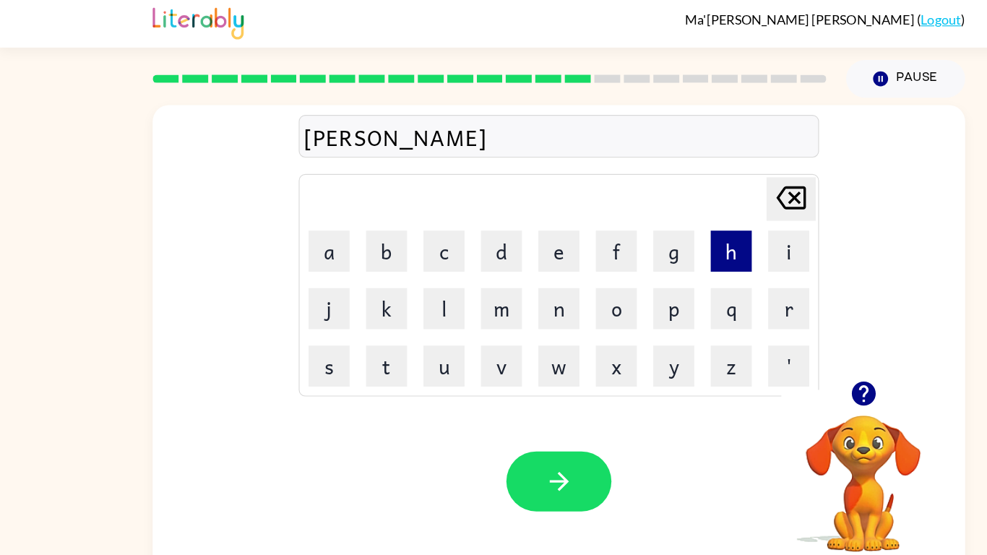
type button "h"
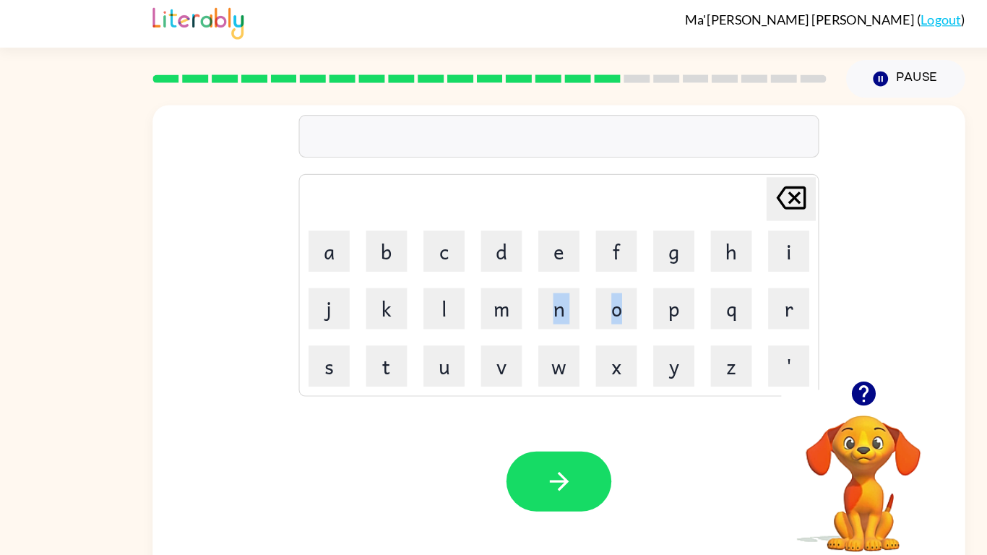
drag, startPoint x: 567, startPoint y: 283, endPoint x: 459, endPoint y: 295, distance: 108.9
click at [459, 295] on tr "j k l m n o p q r" at bounding box center [494, 274] width 454 height 49
click at [597, 215] on button "g" at bounding box center [594, 224] width 36 height 36
click at [293, 215] on button "a" at bounding box center [291, 224] width 36 height 36
click at [545, 220] on button "f" at bounding box center [544, 224] width 36 height 36
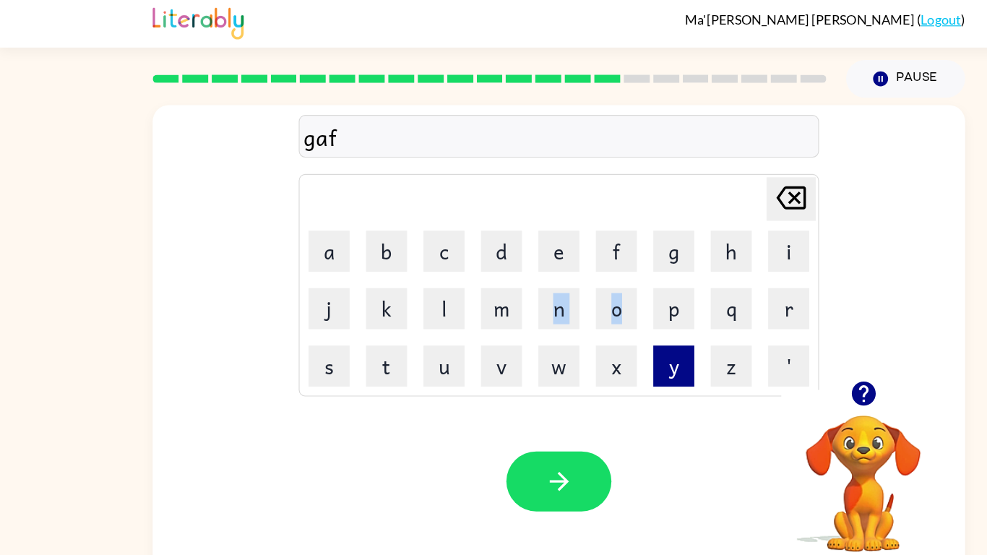
click at [595, 328] on button "y" at bounding box center [594, 325] width 36 height 36
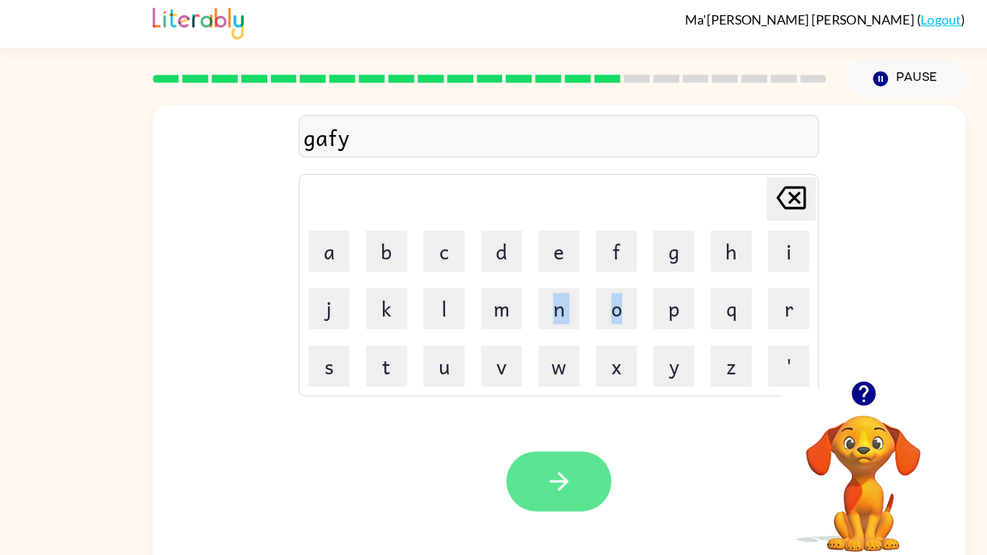
click at [498, 406] on button "button" at bounding box center [493, 426] width 92 height 53
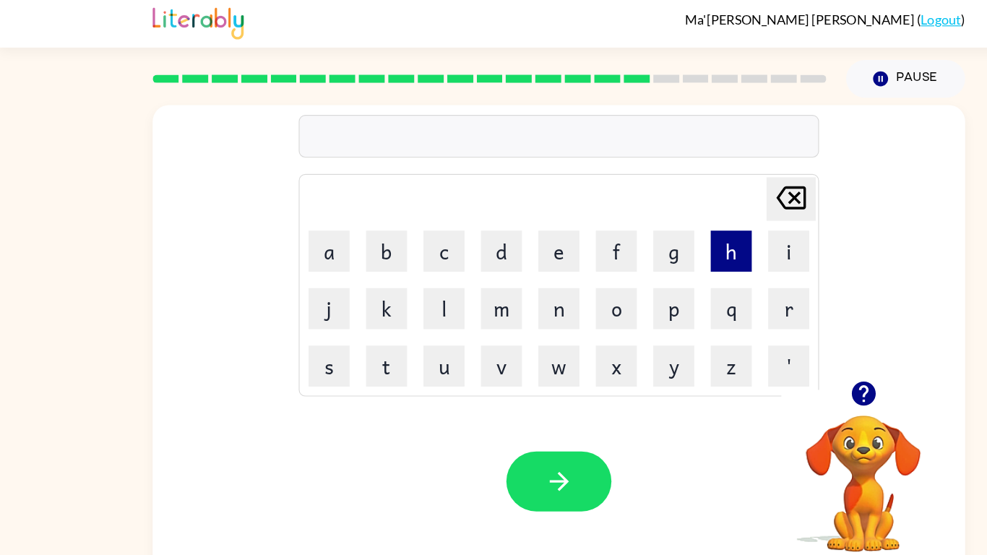
click at [640, 219] on button "h" at bounding box center [645, 224] width 36 height 36
click at [696, 226] on button "i" at bounding box center [695, 224] width 36 height 36
click at [593, 225] on button "g" at bounding box center [594, 224] width 36 height 36
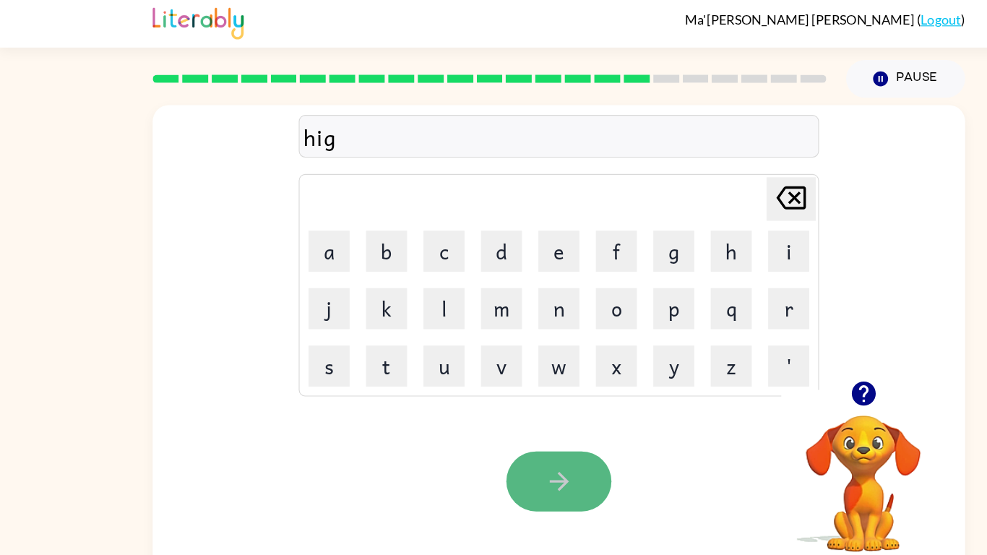
click at [510, 420] on button "button" at bounding box center [493, 426] width 92 height 53
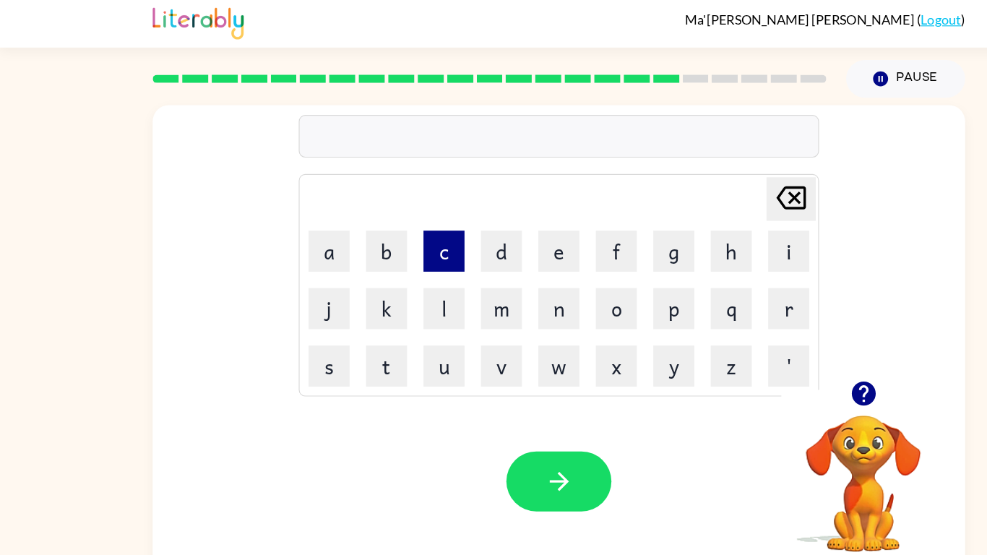
click at [391, 215] on button "c" at bounding box center [392, 224] width 36 height 36
drag, startPoint x: 386, startPoint y: 275, endPoint x: 331, endPoint y: 242, distance: 64.2
click at [384, 274] on button "l" at bounding box center [392, 274] width 36 height 36
click at [295, 215] on button "a" at bounding box center [291, 224] width 36 height 36
click at [295, 311] on button "s" at bounding box center [291, 325] width 36 height 36
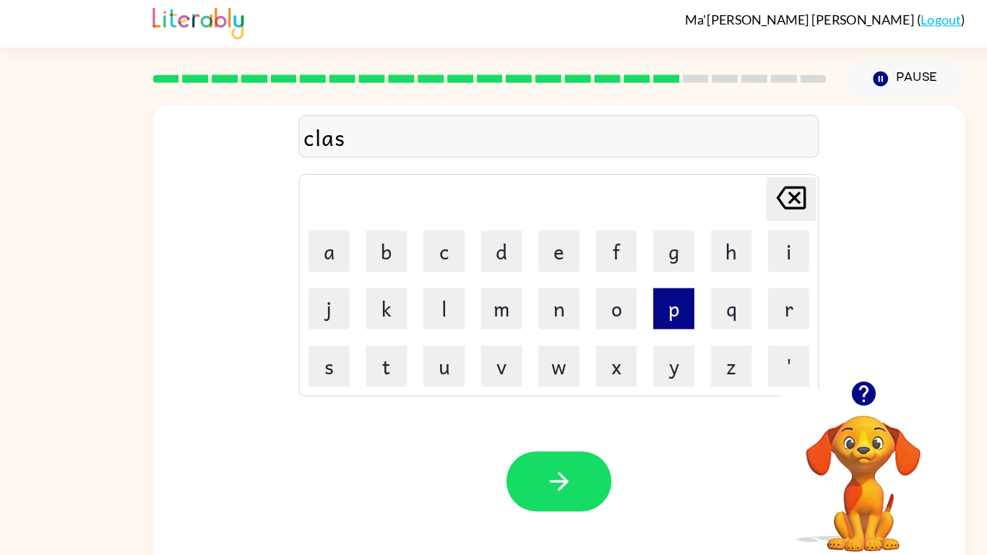
click at [603, 280] on button "p" at bounding box center [594, 274] width 36 height 36
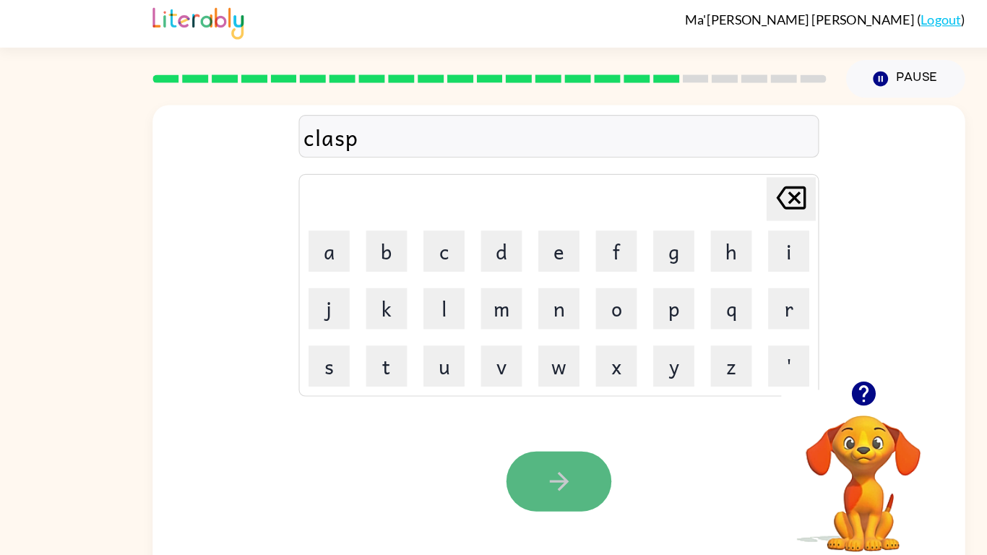
click at [501, 429] on icon "button" at bounding box center [493, 426] width 25 height 25
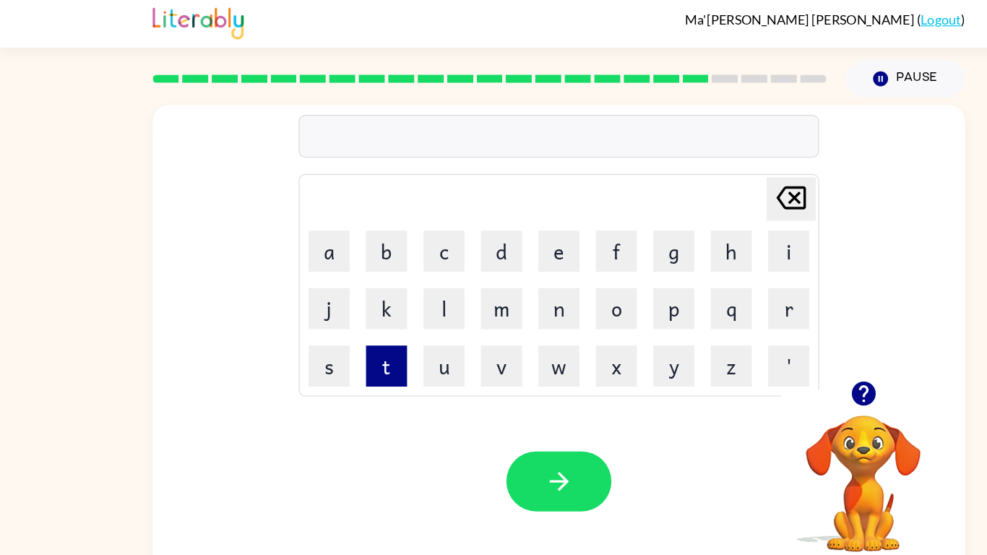
click at [339, 325] on button "t" at bounding box center [342, 325] width 36 height 36
click at [292, 236] on button "a" at bounding box center [291, 224] width 36 height 36
click at [589, 261] on button "p" at bounding box center [594, 274] width 36 height 36
click at [481, 456] on div "Your browser must support playing .mp4 files to use Literably. Please try using…" at bounding box center [493, 426] width 715 height 163
click at [761, 348] on icon "button" at bounding box center [760, 349] width 21 height 21
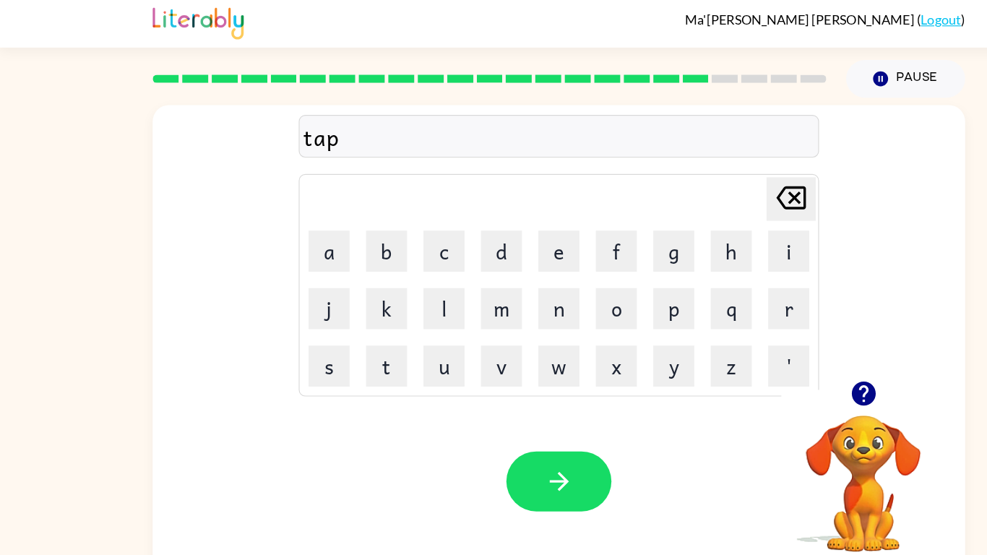
click at [695, 168] on icon "[PERSON_NAME] last character input" at bounding box center [697, 177] width 35 height 35
click at [537, 213] on button "f" at bounding box center [544, 224] width 36 height 36
click at [504, 419] on icon "button" at bounding box center [493, 426] width 25 height 25
click at [767, 339] on icon "button" at bounding box center [761, 349] width 25 height 25
click at [342, 325] on button "t" at bounding box center [342, 325] width 36 height 36
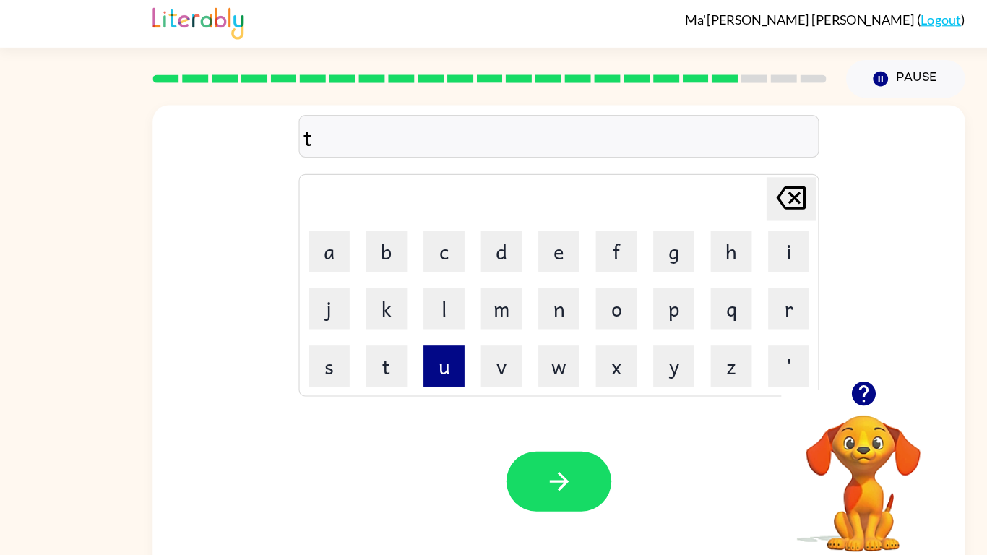
click at [395, 326] on button "u" at bounding box center [392, 325] width 36 height 36
click at [438, 272] on button "m" at bounding box center [443, 274] width 36 height 36
click at [603, 266] on button "p" at bounding box center [594, 274] width 36 height 36
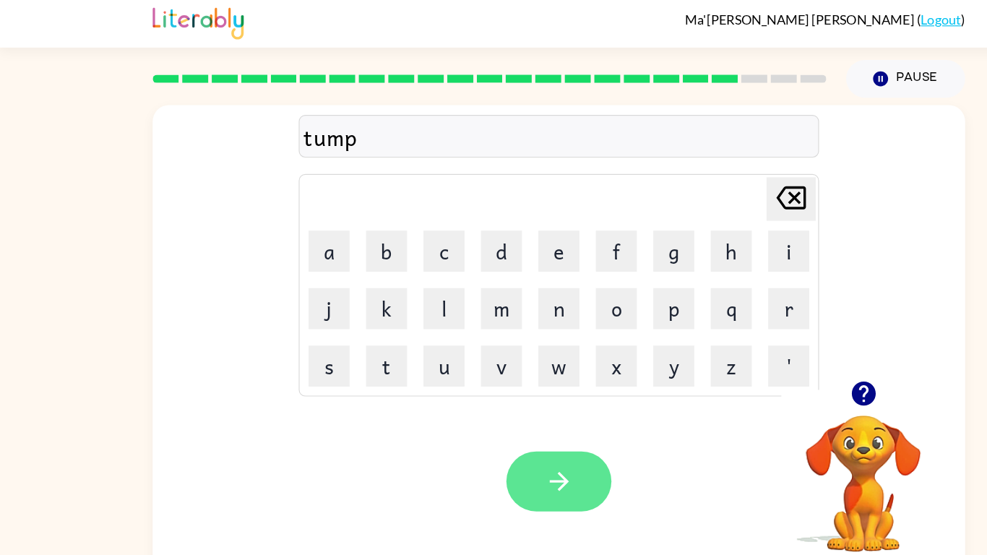
click at [473, 428] on button "button" at bounding box center [493, 426] width 92 height 53
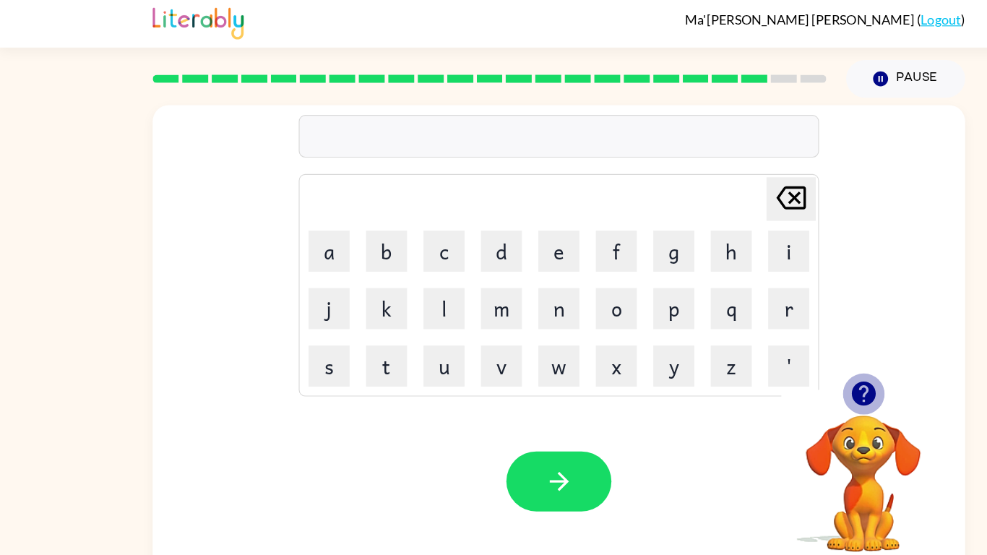
click at [760, 346] on icon "button" at bounding box center [760, 349] width 21 height 21
click at [486, 321] on button "w" at bounding box center [493, 325] width 36 height 36
click at [484, 222] on button "e" at bounding box center [493, 224] width 36 height 36
drag, startPoint x: 293, startPoint y: 321, endPoint x: 398, endPoint y: 345, distance: 107.9
click at [299, 321] on button "s" at bounding box center [291, 325] width 36 height 36
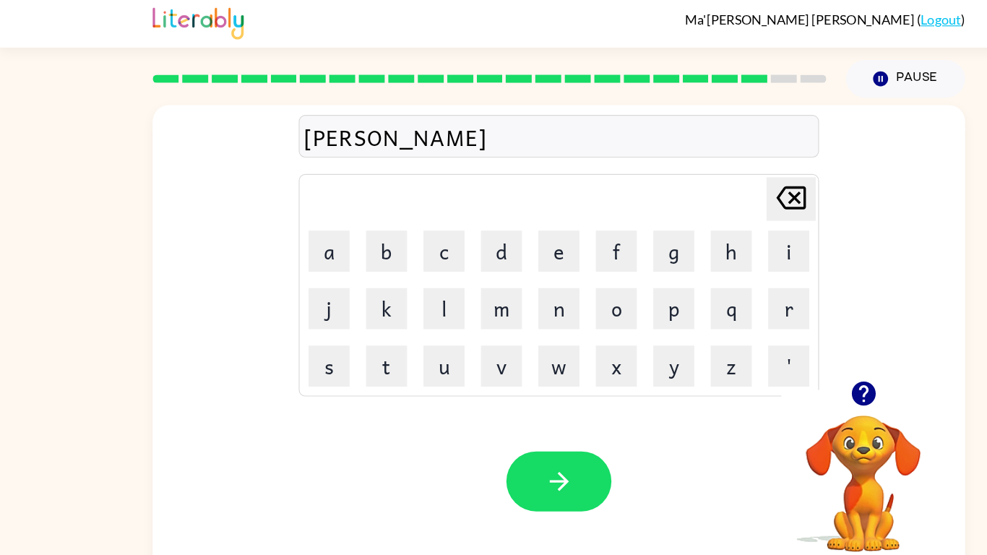
type button "s"
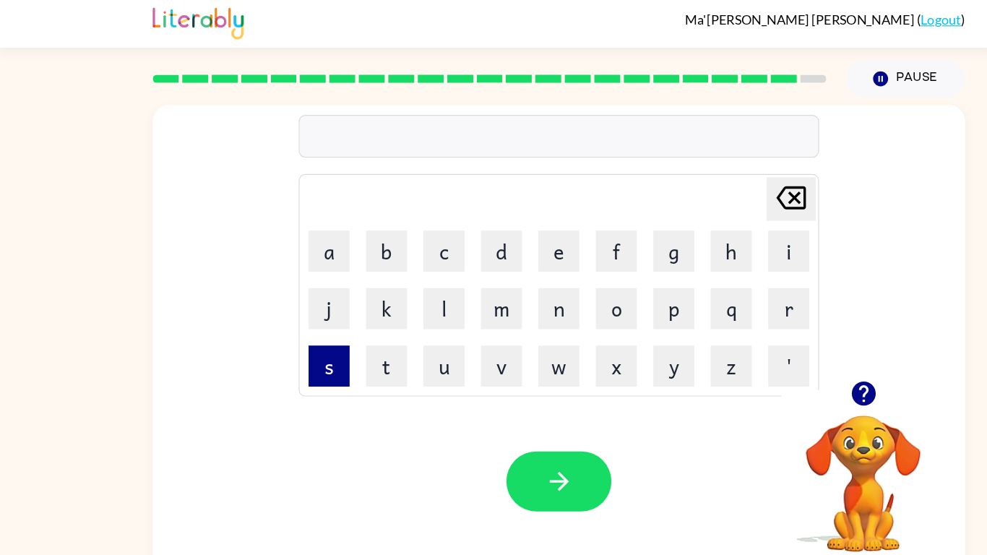
click at [288, 326] on button "s" at bounding box center [291, 325] width 36 height 36
click at [490, 230] on button "e" at bounding box center [493, 224] width 36 height 36
click at [390, 268] on button "l" at bounding box center [392, 274] width 36 height 36
click at [580, 270] on button "p" at bounding box center [594, 274] width 36 height 36
type button "p"
